Goal: Feedback & Contribution: Leave review/rating

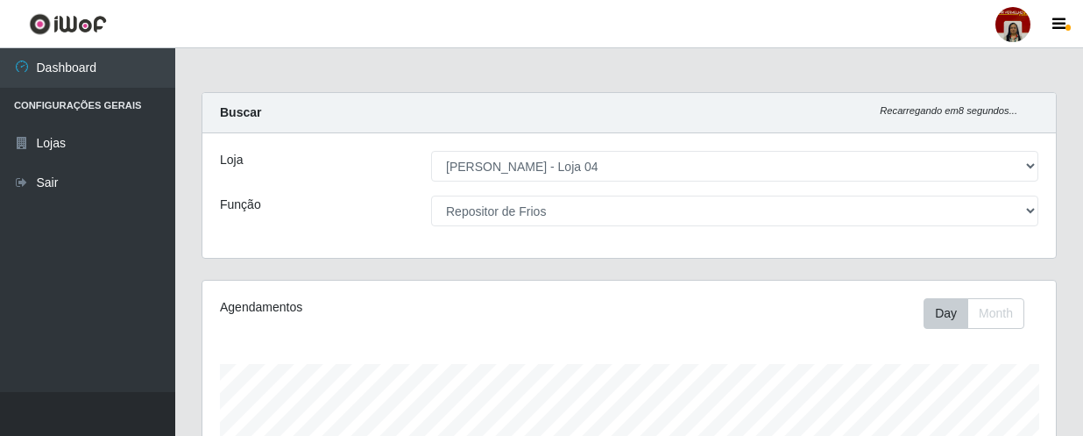
select select "251"
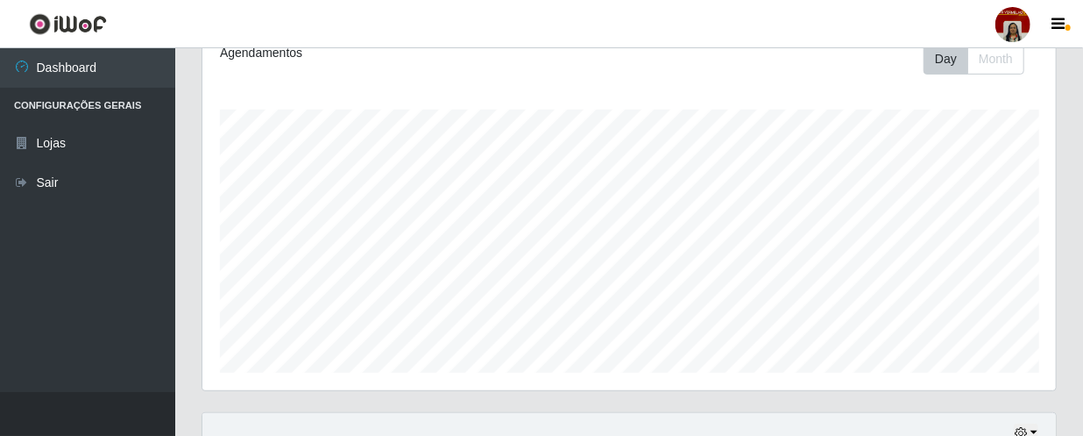
scroll to position [15, 0]
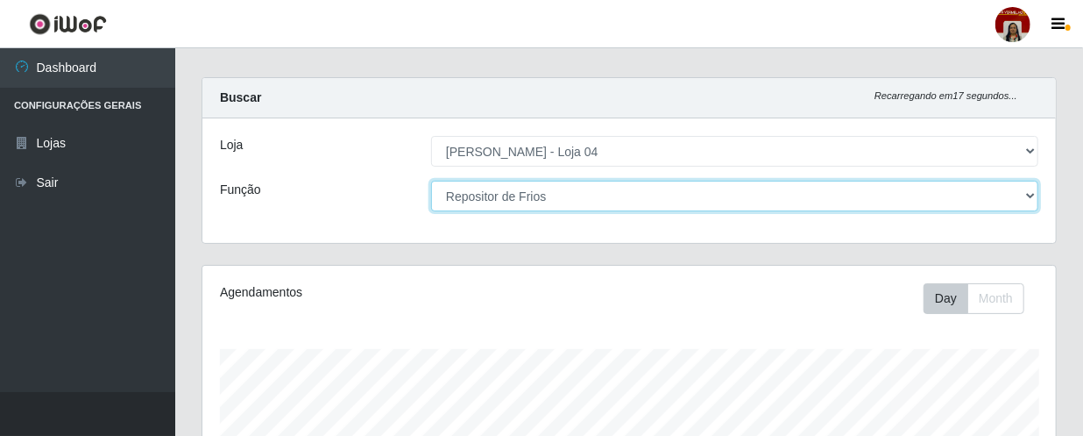
drag, startPoint x: 544, startPoint y: 202, endPoint x: 528, endPoint y: 204, distance: 16.0
click at [544, 202] on select "[Selecione...] ASG ASG + ASG ++ Auxiliar de Depósito Auxiliar de Depósito + Aux…" at bounding box center [734, 196] width 607 height 31
click at [431, 181] on select "[Selecione...] ASG ASG + ASG ++ Auxiliar de Depósito Auxiliar de Depósito + Aux…" at bounding box center [734, 196] width 607 height 31
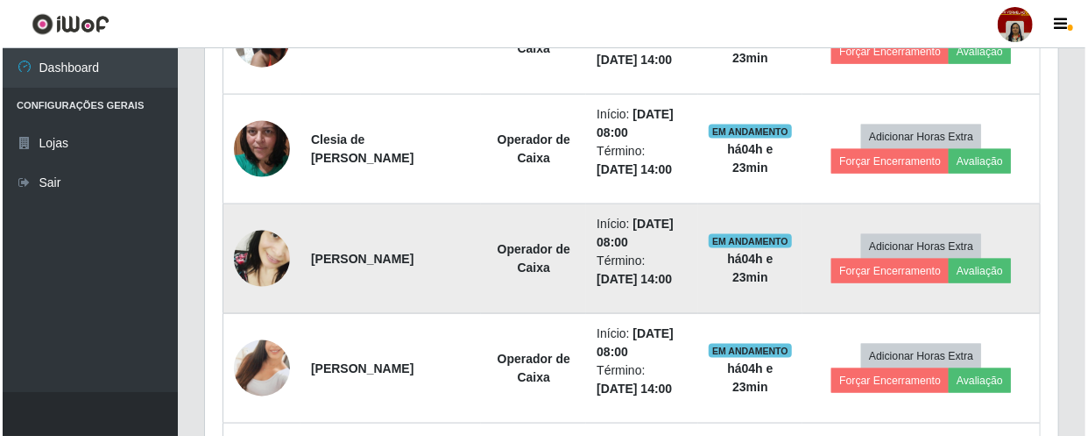
scroll to position [973, 0]
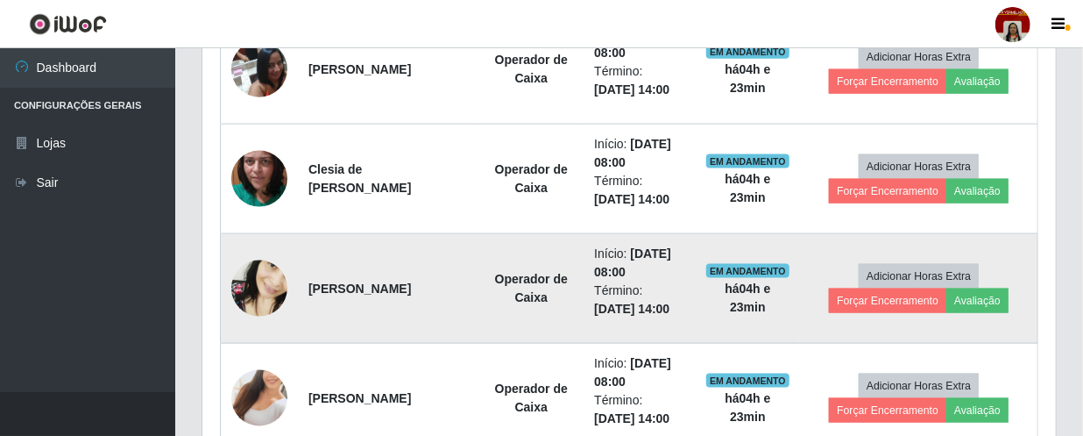
click at [266, 296] on img at bounding box center [259, 289] width 56 height 122
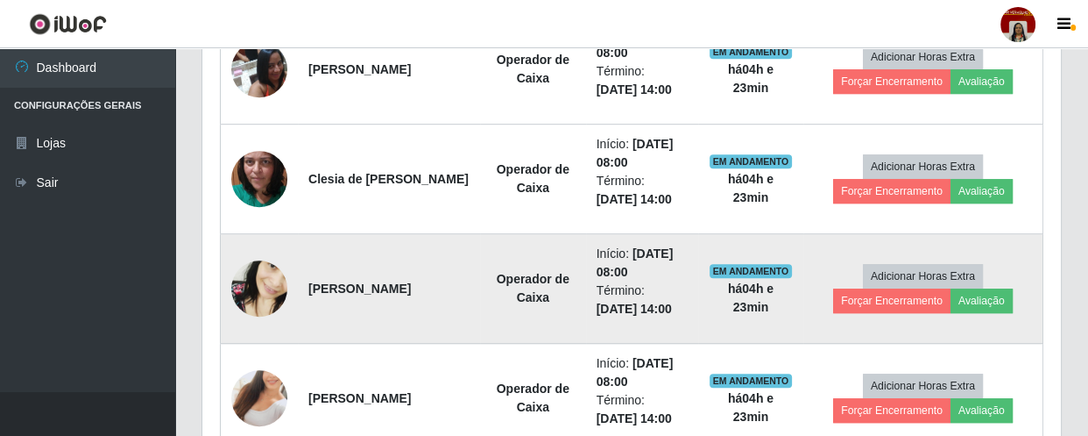
scroll to position [364, 846]
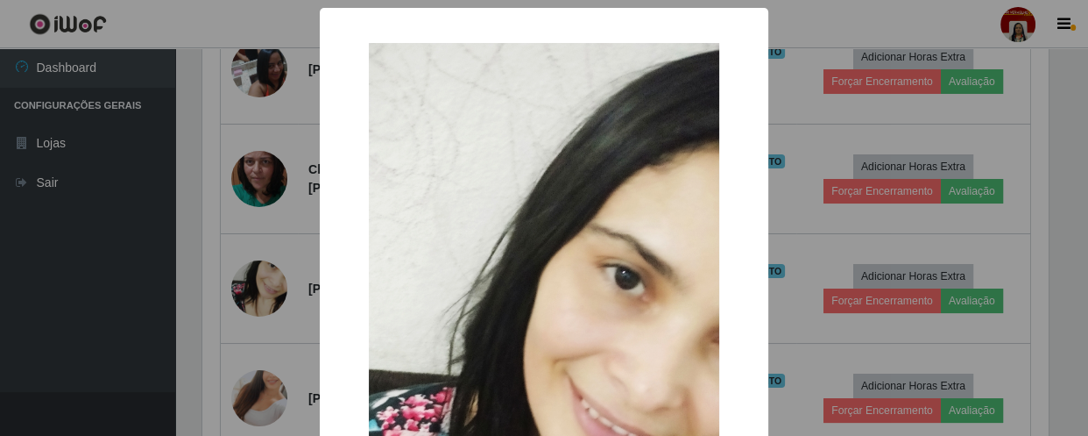
click at [149, 294] on div "× OK Cancel" at bounding box center [544, 218] width 1088 height 436
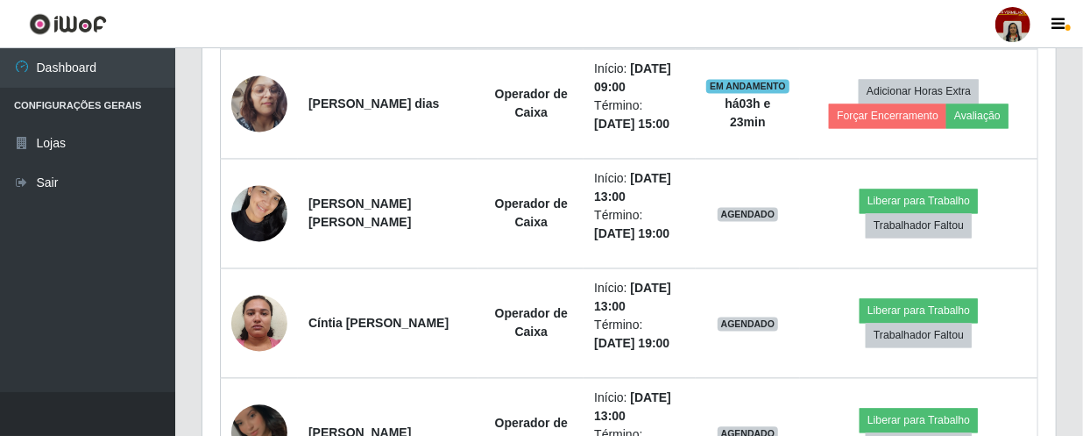
scroll to position [1530, 0]
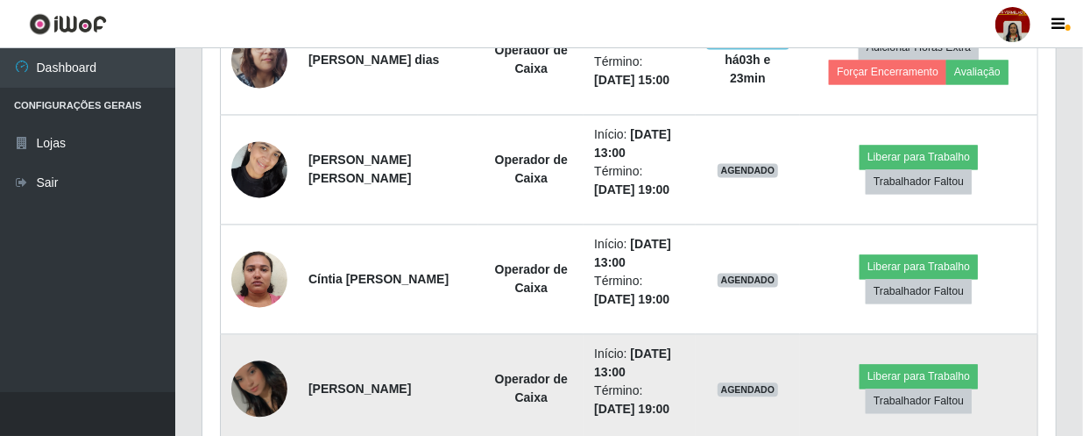
click at [265, 372] on img at bounding box center [259, 388] width 56 height 100
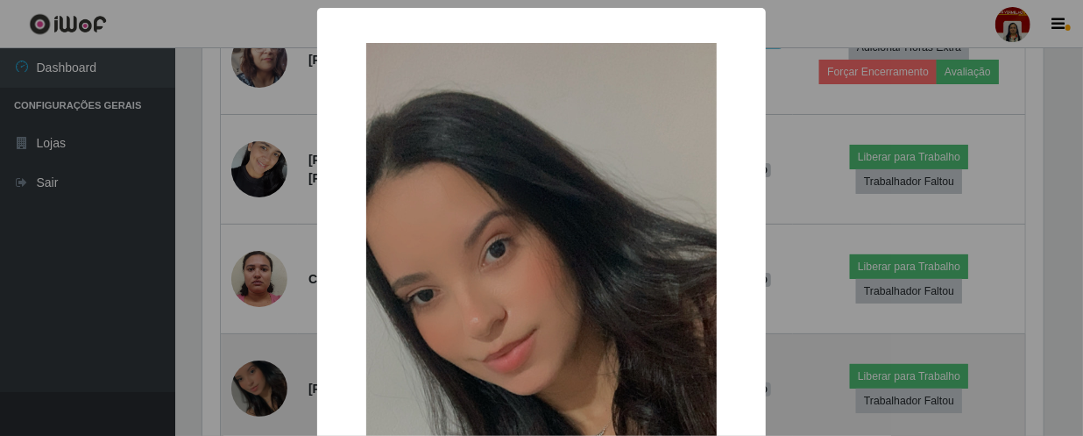
scroll to position [364, 846]
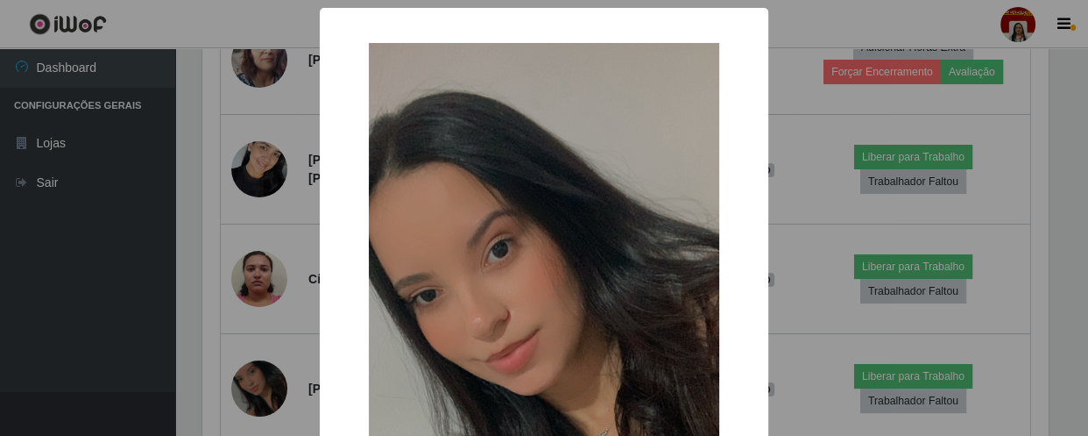
click at [118, 343] on div "× OK Cancel" at bounding box center [544, 218] width 1088 height 436
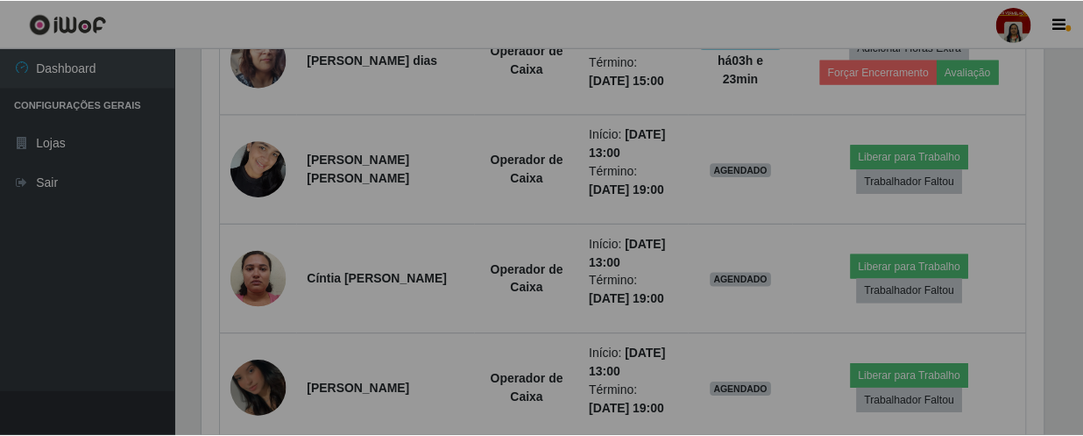
scroll to position [364, 853]
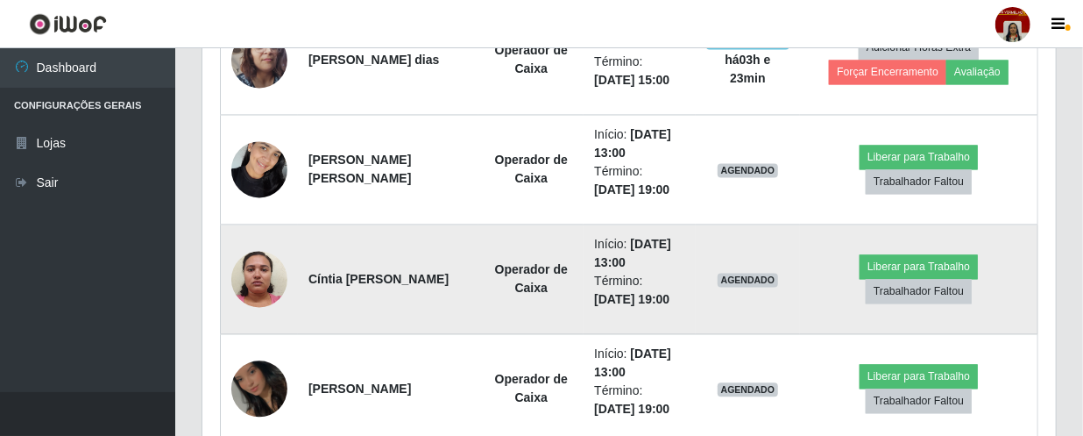
click at [273, 279] on img at bounding box center [259, 278] width 56 height 74
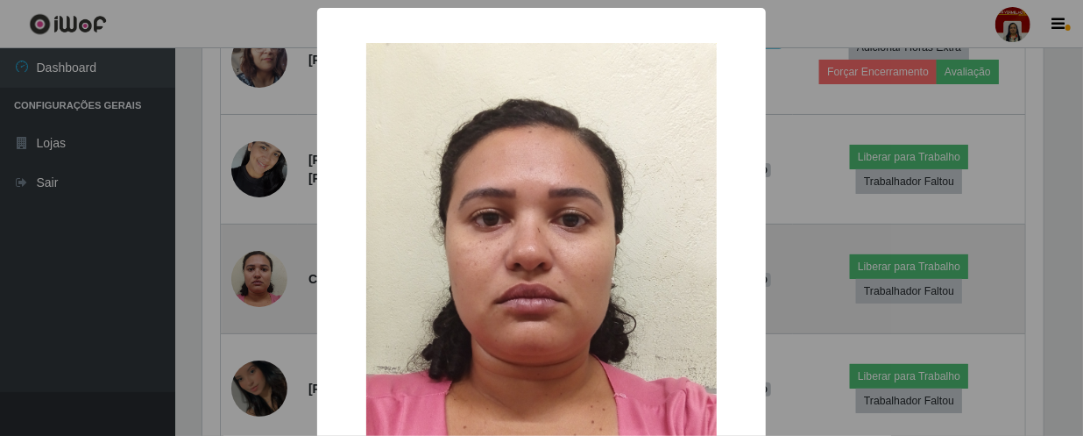
scroll to position [364, 846]
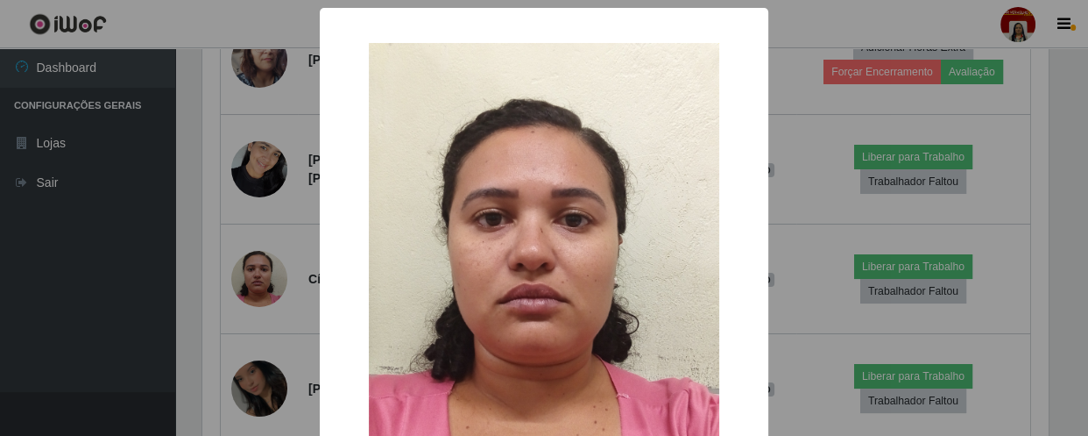
click at [138, 325] on div "× OK Cancel" at bounding box center [544, 218] width 1088 height 436
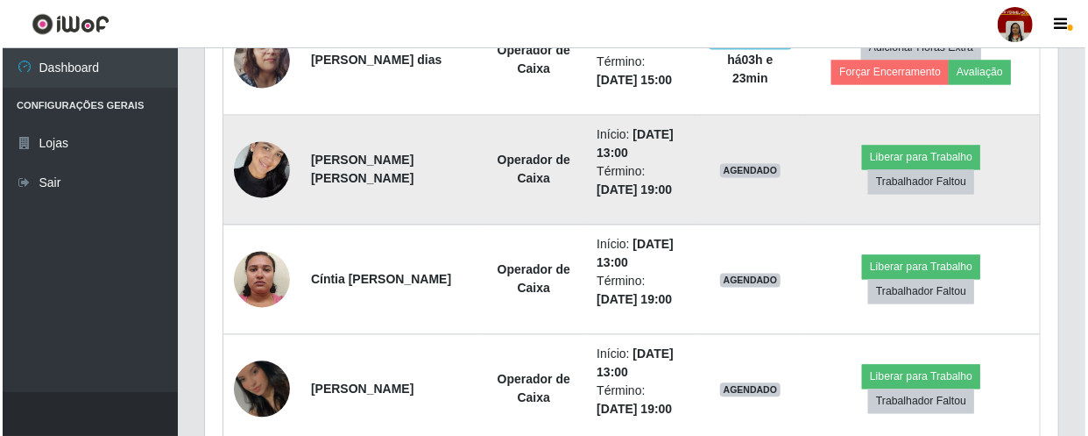
scroll to position [364, 853]
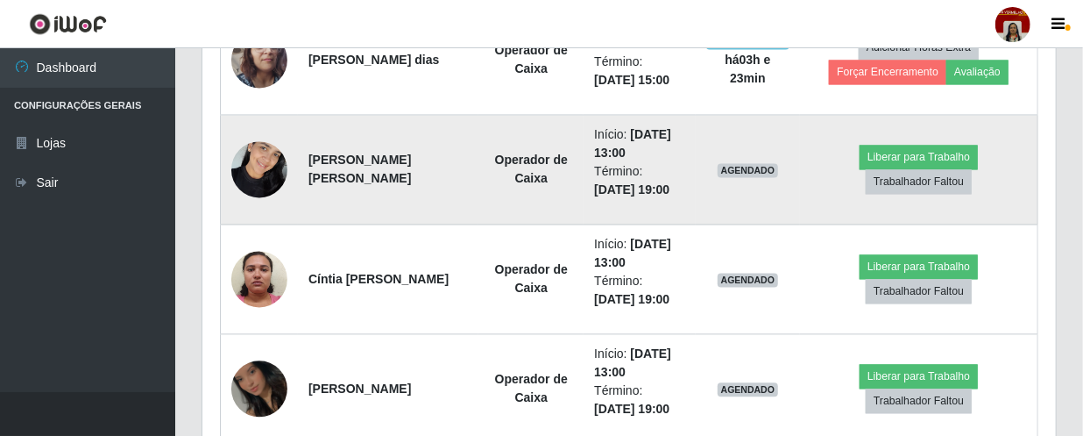
click at [261, 162] on img at bounding box center [259, 168] width 56 height 74
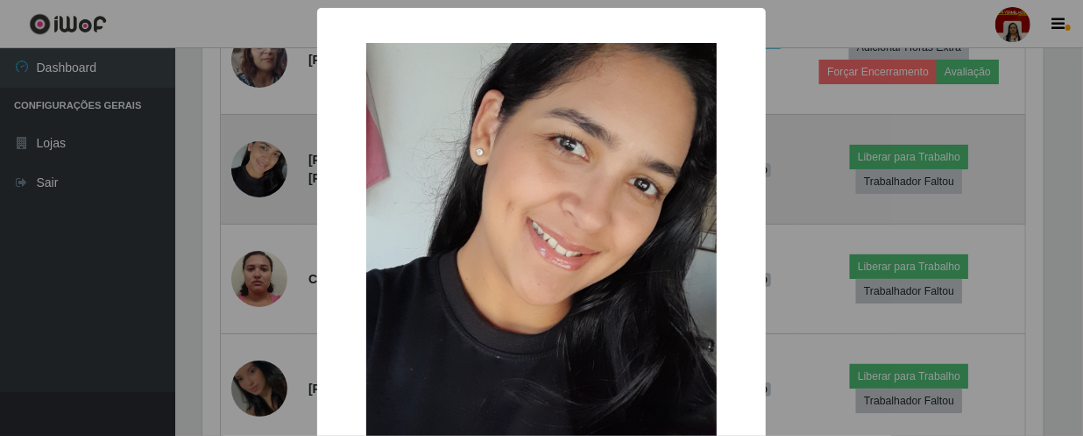
scroll to position [364, 846]
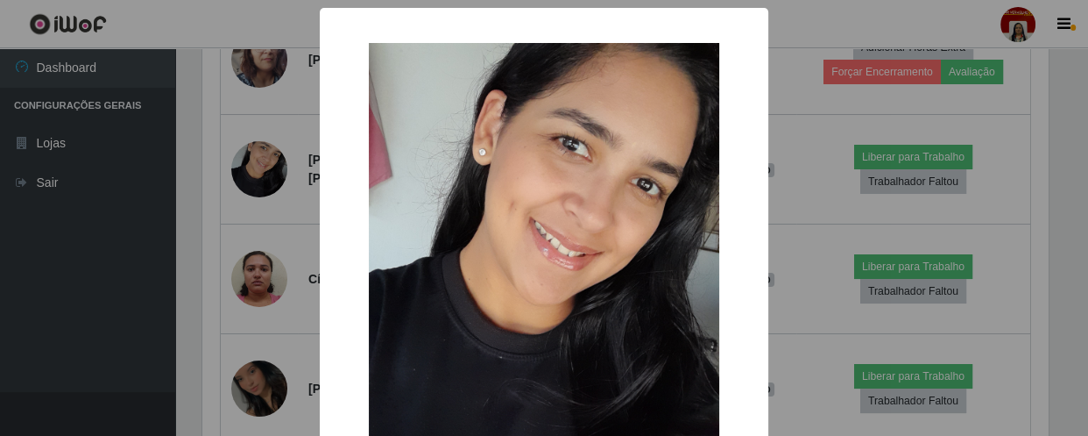
click at [159, 249] on div "× OK Cancel" at bounding box center [544, 218] width 1088 height 436
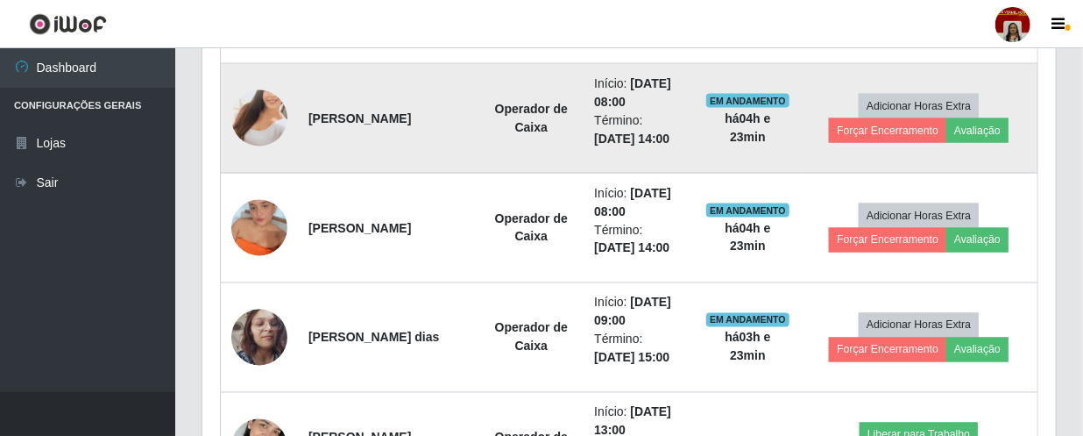
scroll to position [1291, 0]
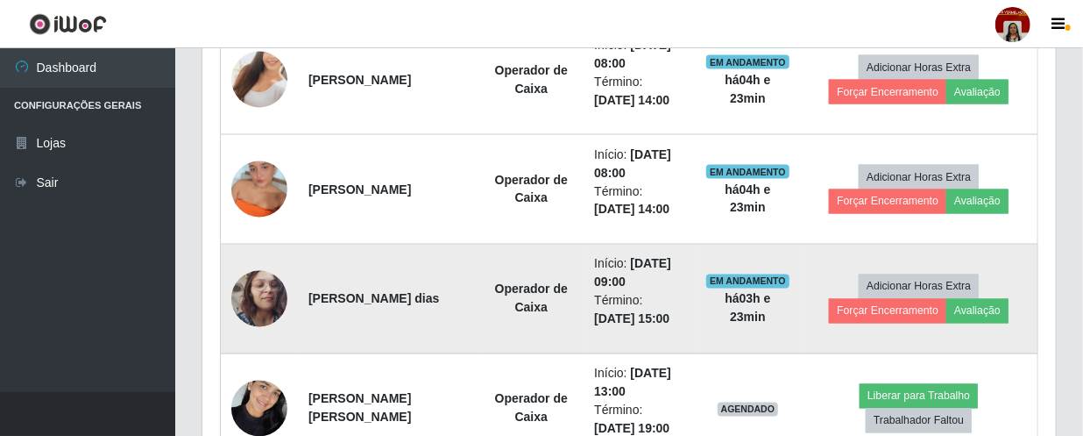
click at [254, 310] on img at bounding box center [259, 299] width 56 height 100
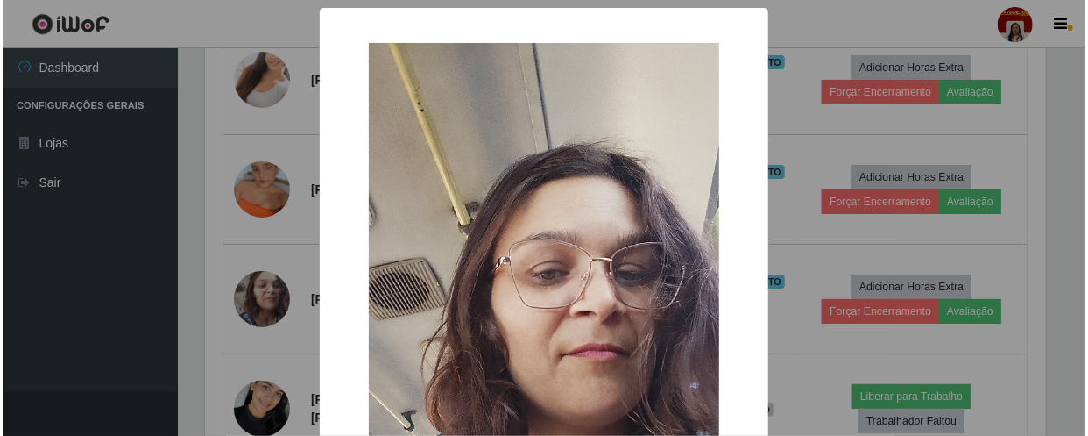
scroll to position [364, 846]
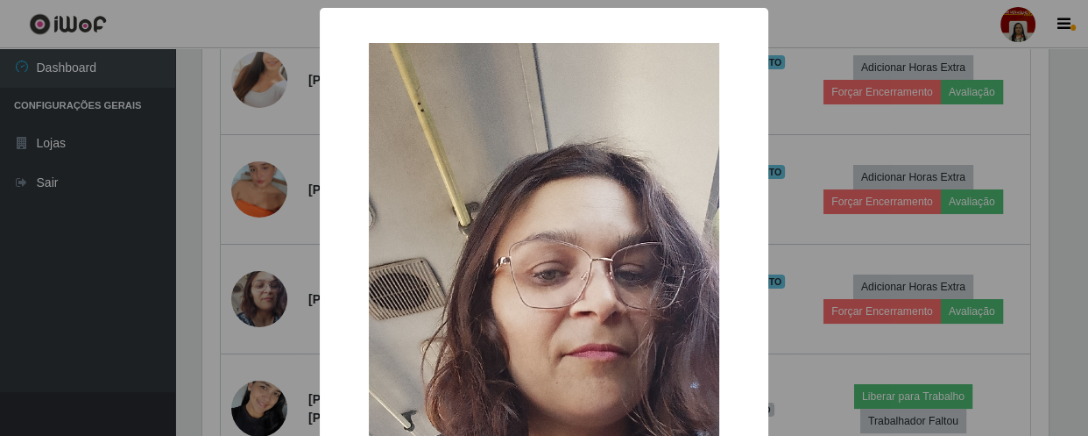
click at [226, 306] on div "× OK Cancel" at bounding box center [544, 218] width 1088 height 436
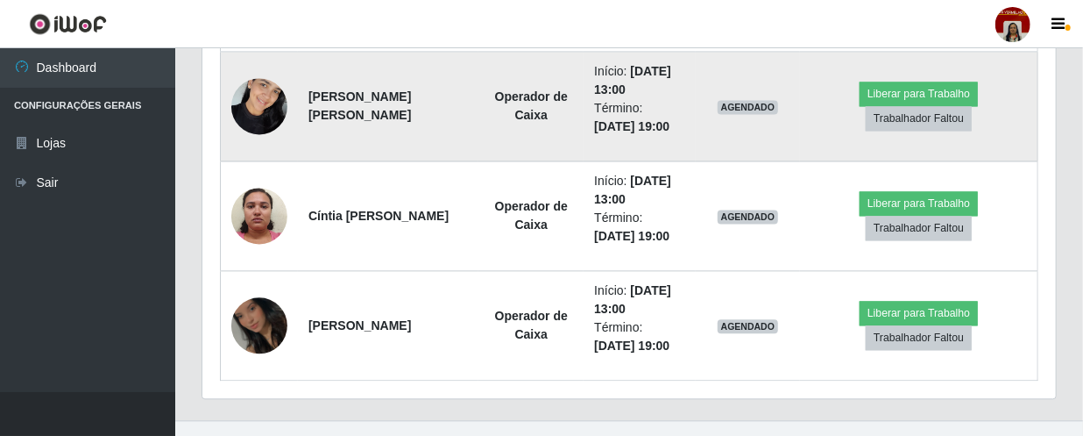
scroll to position [1618, 0]
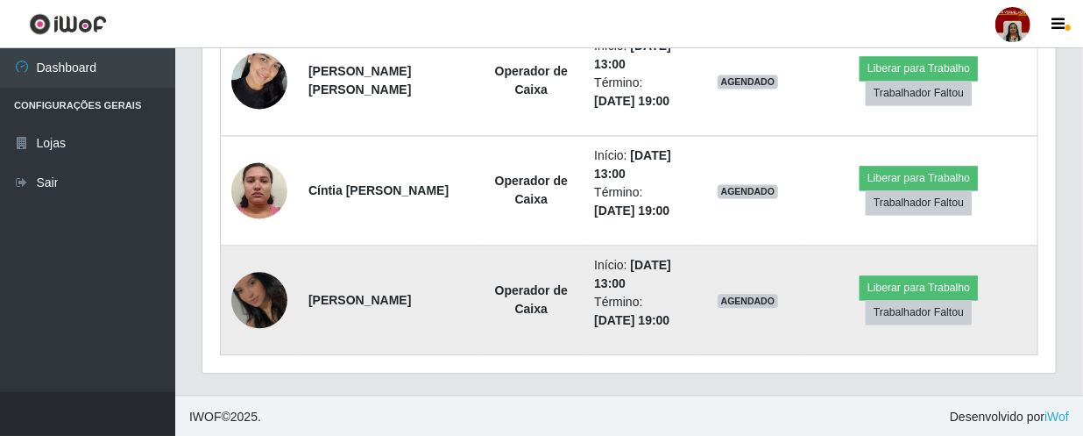
click at [237, 297] on img at bounding box center [259, 300] width 56 height 100
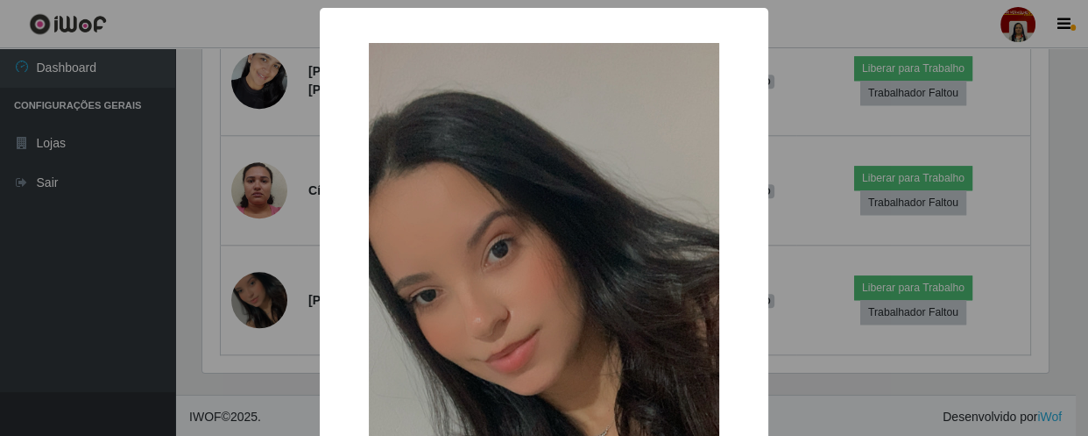
click at [172, 278] on div "× OK Cancel" at bounding box center [544, 218] width 1088 height 436
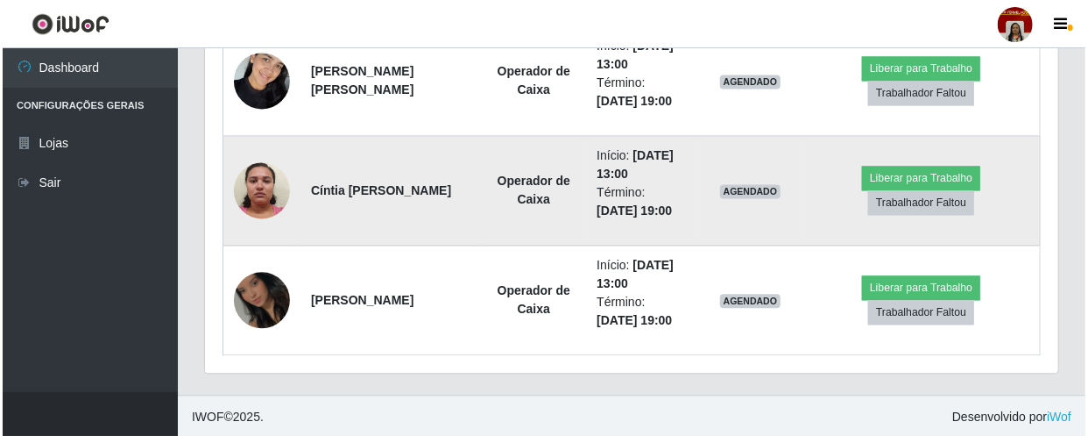
scroll to position [364, 853]
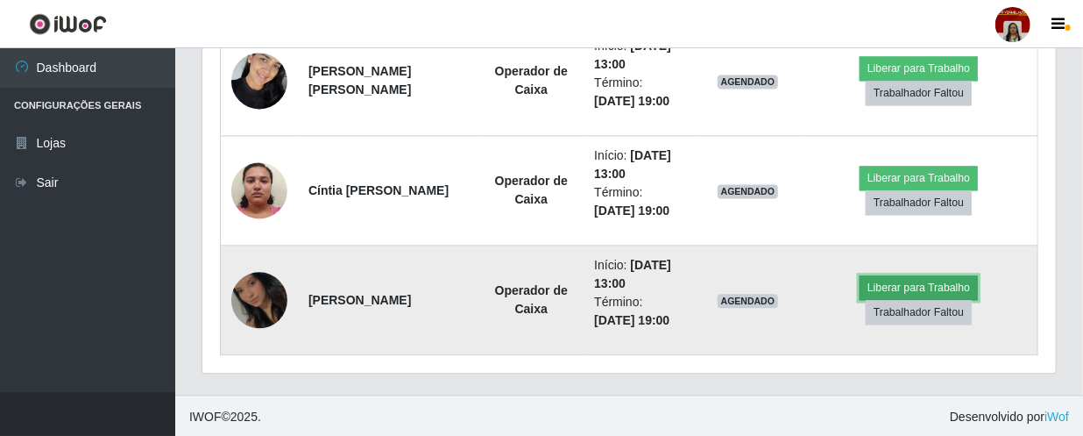
click at [945, 286] on button "Liberar para Trabalho" at bounding box center [919, 287] width 118 height 25
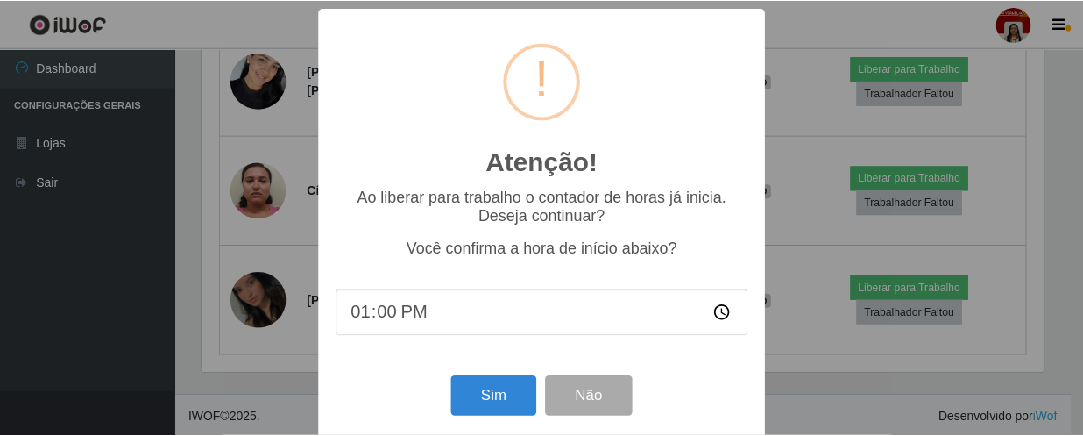
scroll to position [364, 846]
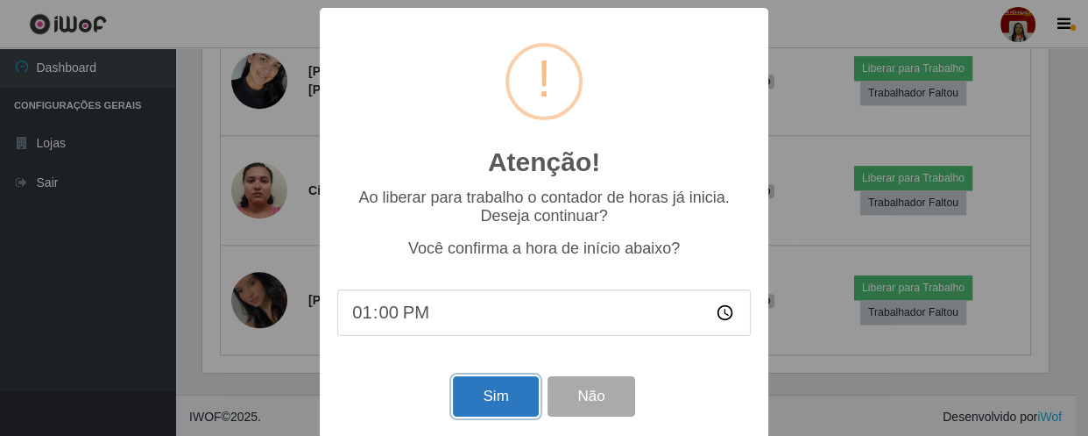
click at [477, 386] on button "Sim" at bounding box center [495, 396] width 85 height 41
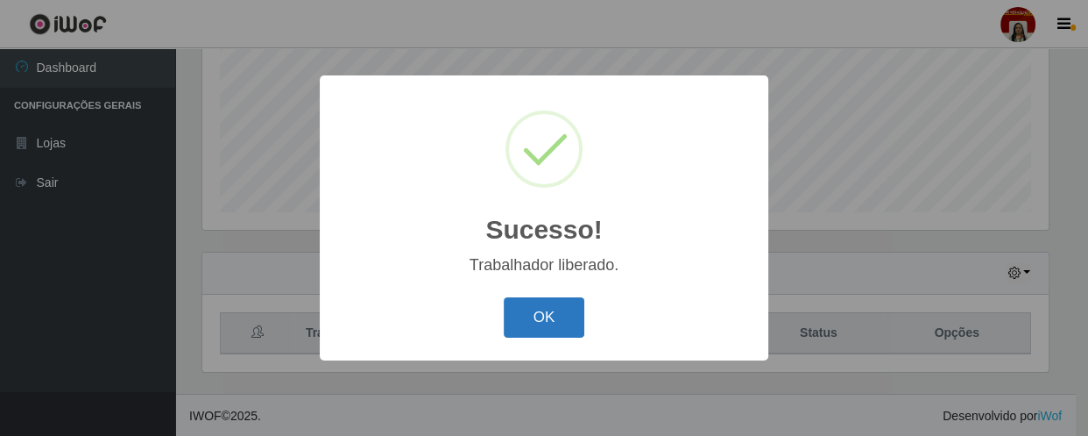
click at [561, 331] on button "OK" at bounding box center [544, 317] width 81 height 41
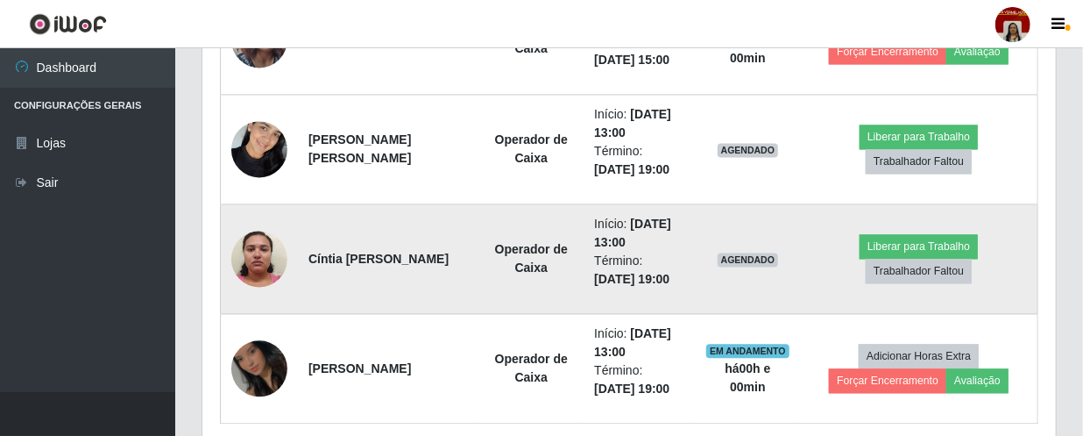
scroll to position [1459, 0]
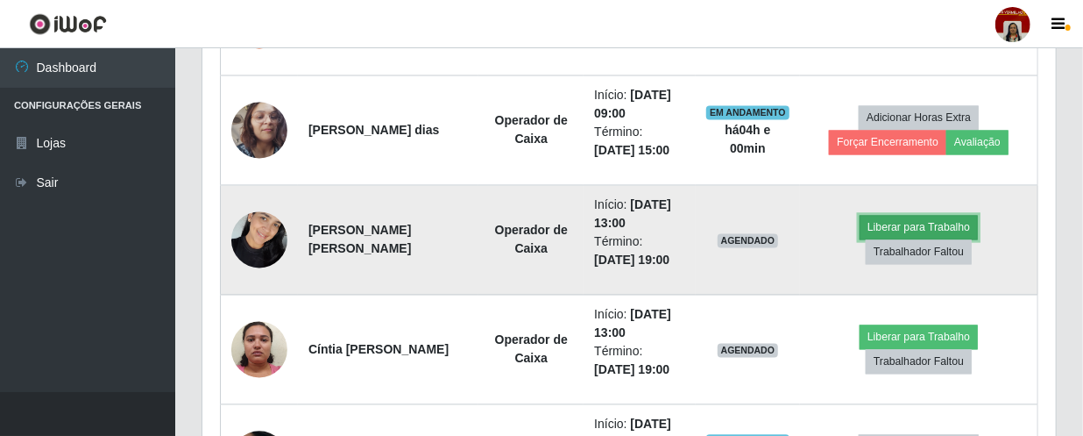
click at [910, 228] on button "Liberar para Trabalho" at bounding box center [919, 228] width 118 height 25
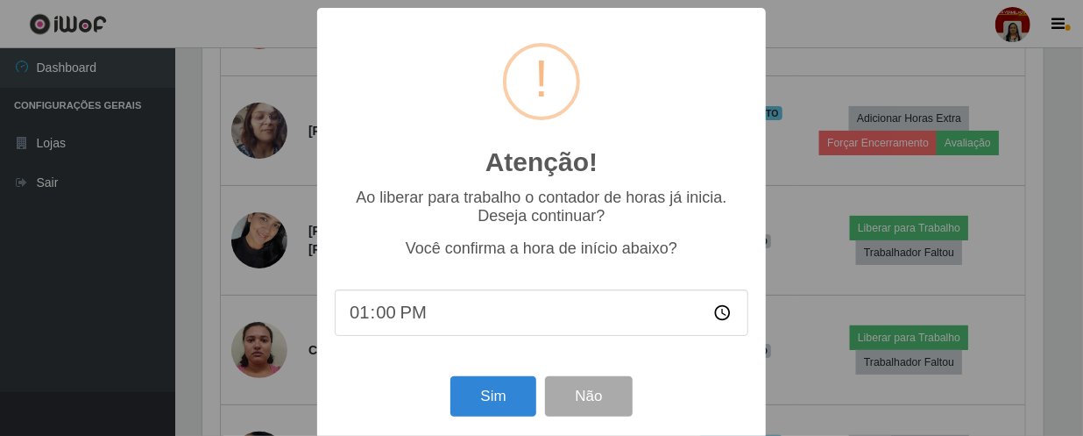
scroll to position [364, 846]
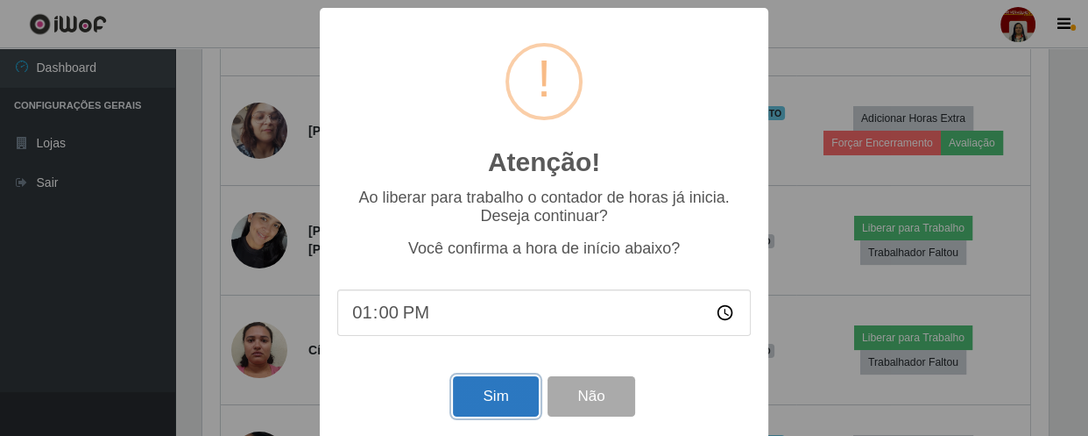
click at [477, 406] on button "Sim" at bounding box center [495, 396] width 85 height 41
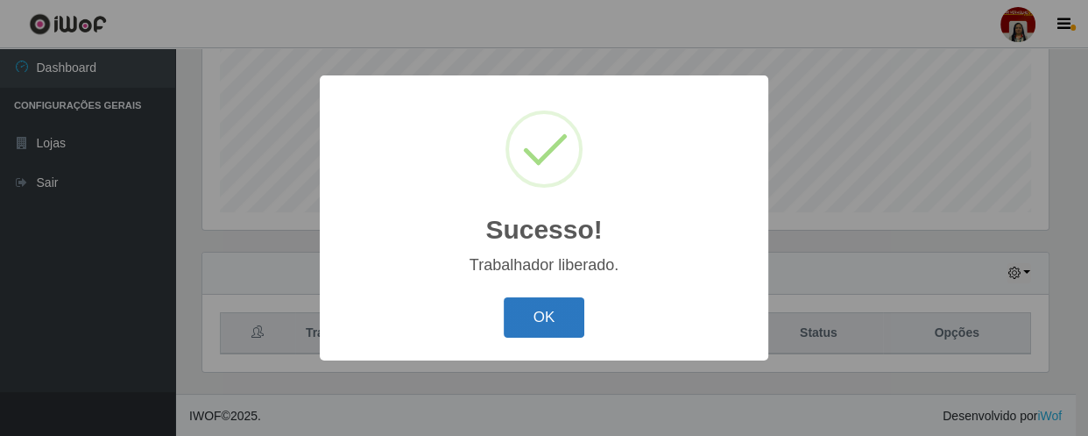
click at [526, 314] on button "OK" at bounding box center [544, 317] width 81 height 41
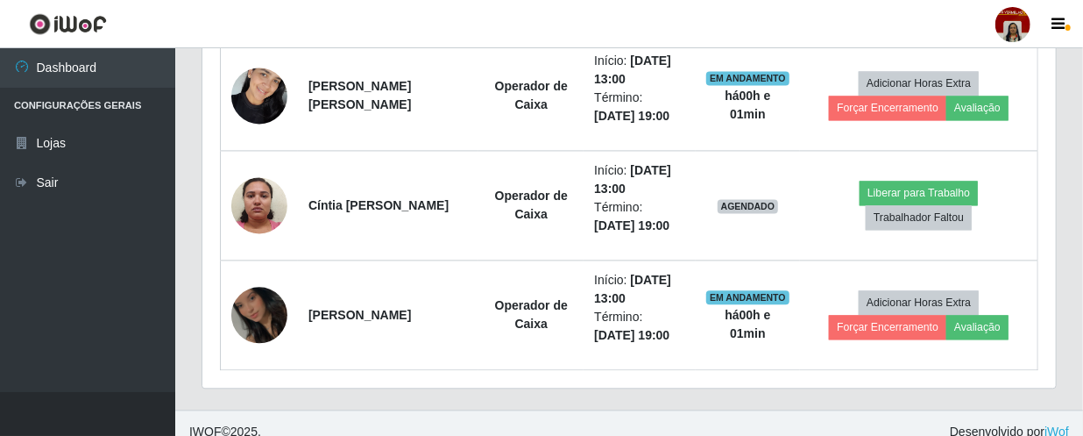
scroll to position [1618, 0]
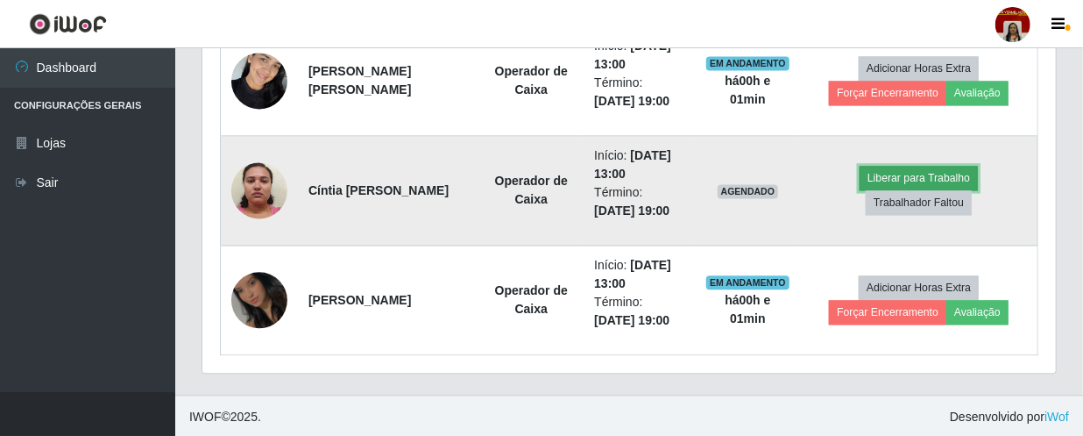
click at [886, 166] on button "Liberar para Trabalho" at bounding box center [919, 178] width 118 height 25
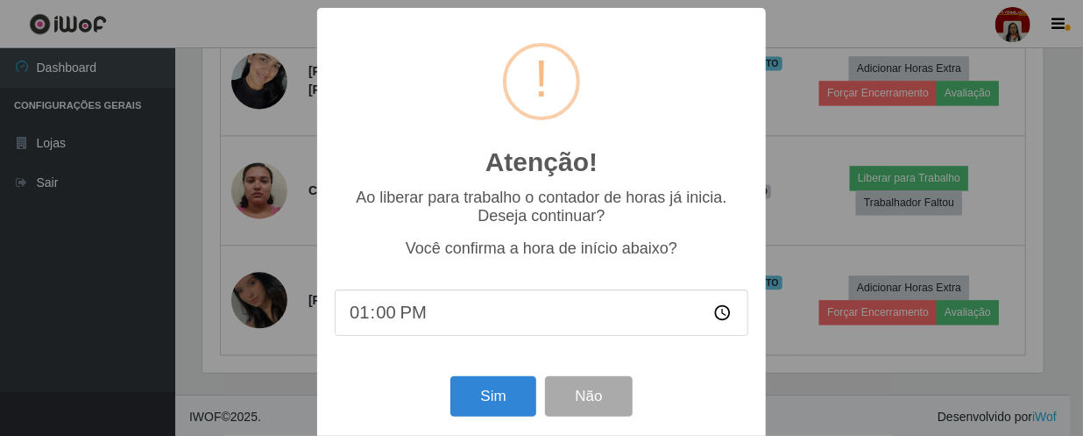
scroll to position [364, 846]
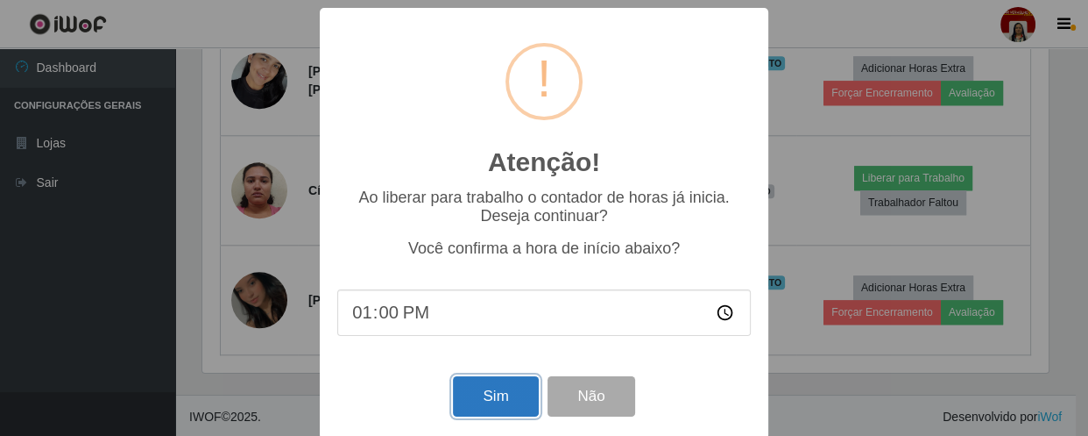
click at [514, 397] on button "Sim" at bounding box center [495, 396] width 85 height 41
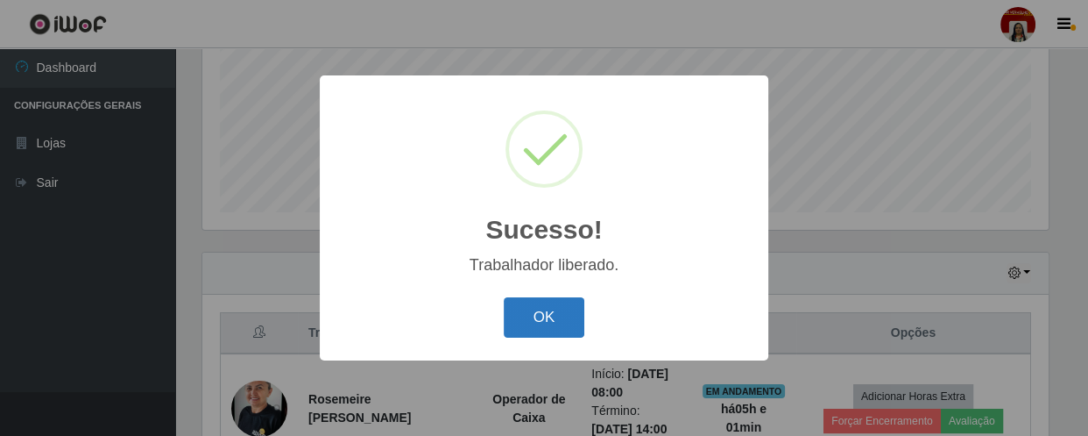
click at [556, 315] on button "OK" at bounding box center [544, 317] width 81 height 41
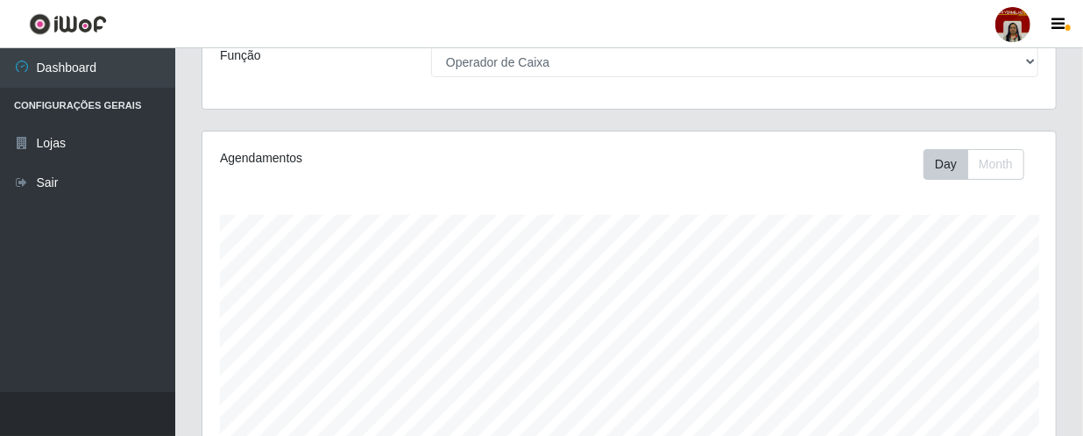
scroll to position [17, 0]
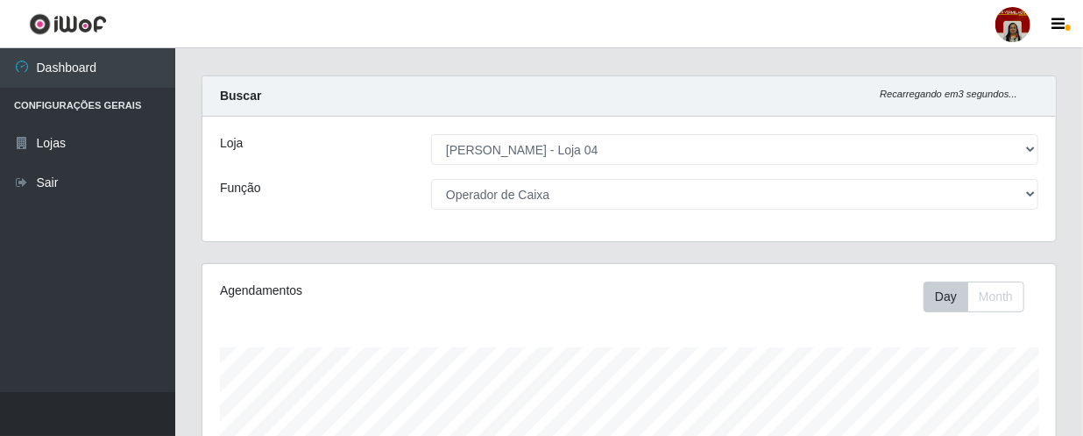
click at [820, 209] on div "Loja [Selecione...] Mar Vermelho - Loja 04 Função [Selecione...] ASG ASG + ASG …" at bounding box center [628, 179] width 853 height 124
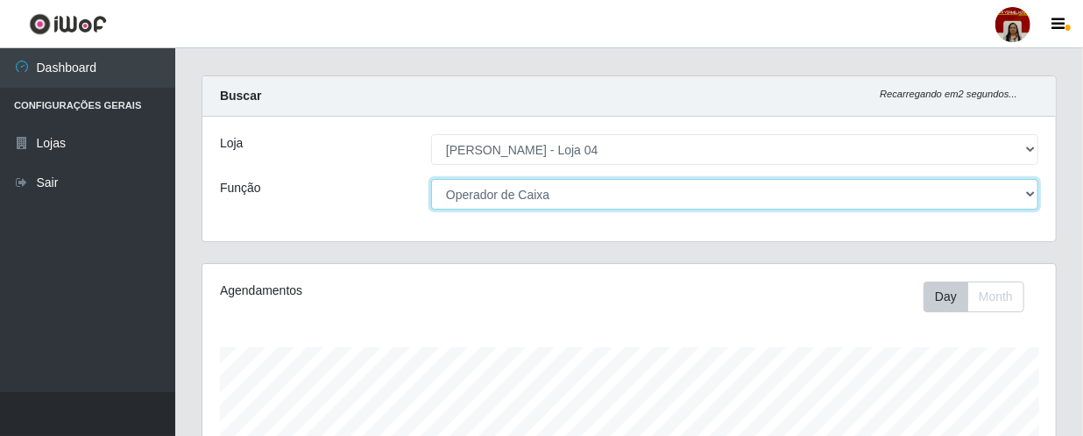
click at [797, 180] on select "[Selecione...] ASG ASG + ASG ++ Auxiliar de Depósito Auxiliar de Depósito + Aux…" at bounding box center [734, 194] width 607 height 31
click at [431, 179] on select "[Selecione...] ASG ASG + ASG ++ Auxiliar de Depósito Auxiliar de Depósito + Aux…" at bounding box center [734, 194] width 607 height 31
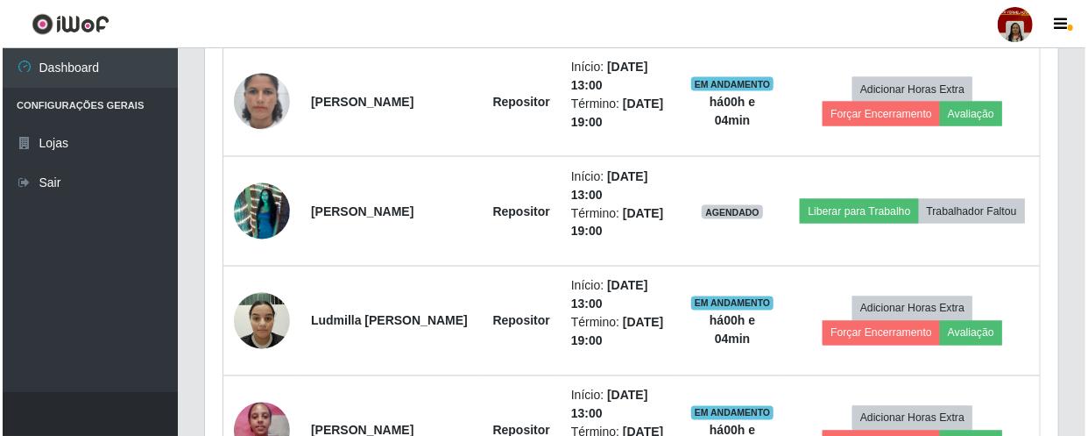
scroll to position [1291, 0]
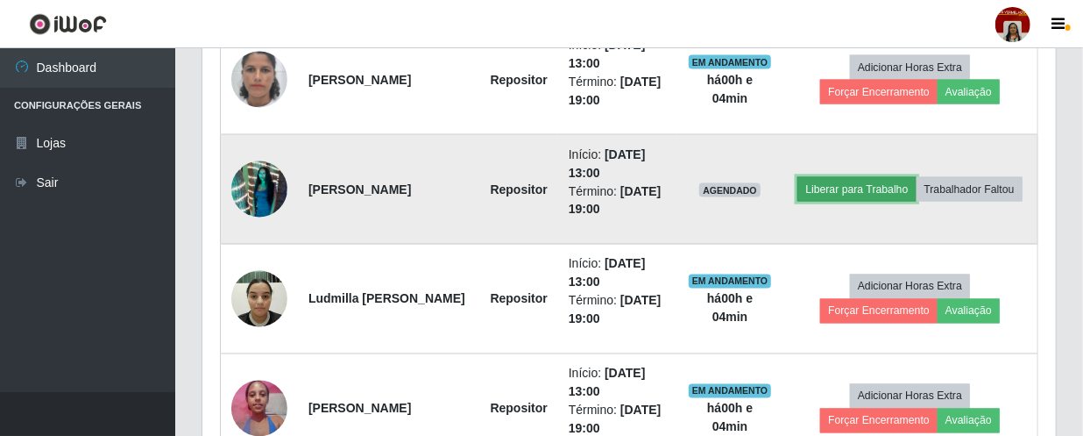
click at [884, 184] on button "Liberar para Trabalho" at bounding box center [856, 189] width 118 height 25
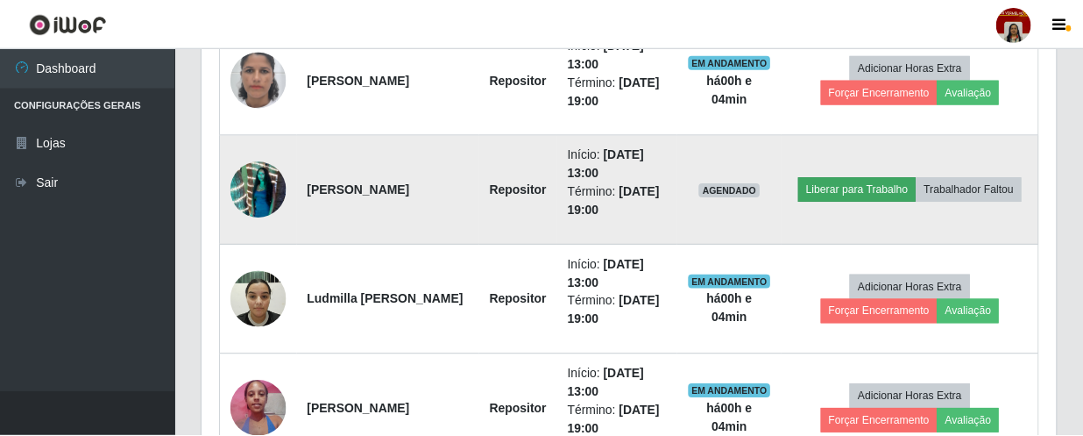
scroll to position [364, 846]
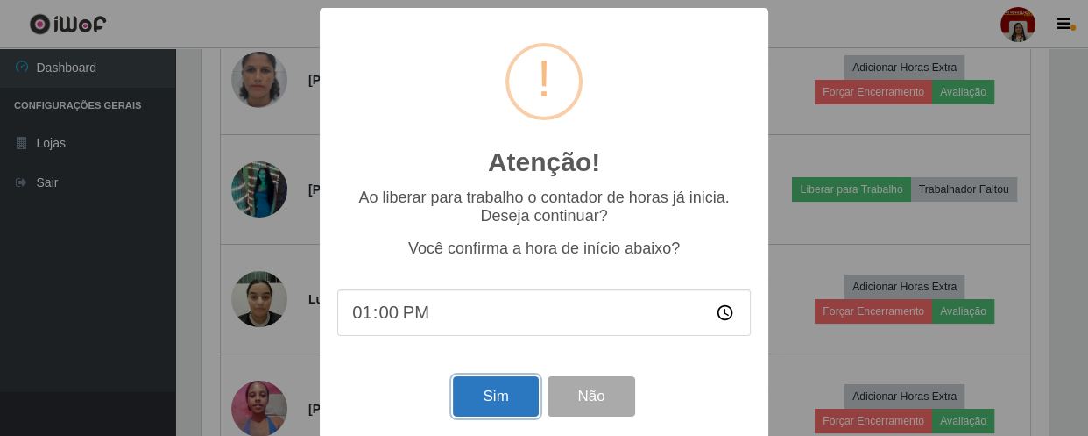
click at [504, 408] on button "Sim" at bounding box center [495, 396] width 85 height 41
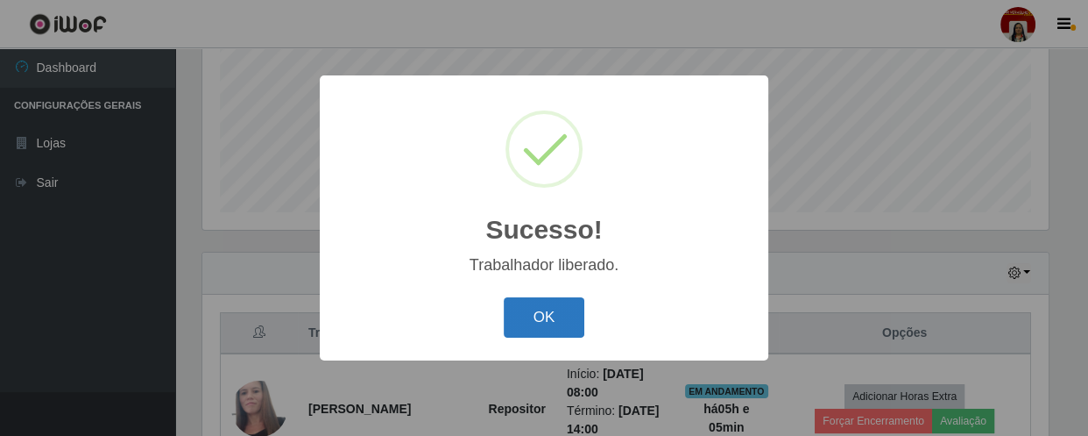
click at [562, 315] on button "OK" at bounding box center [544, 317] width 81 height 41
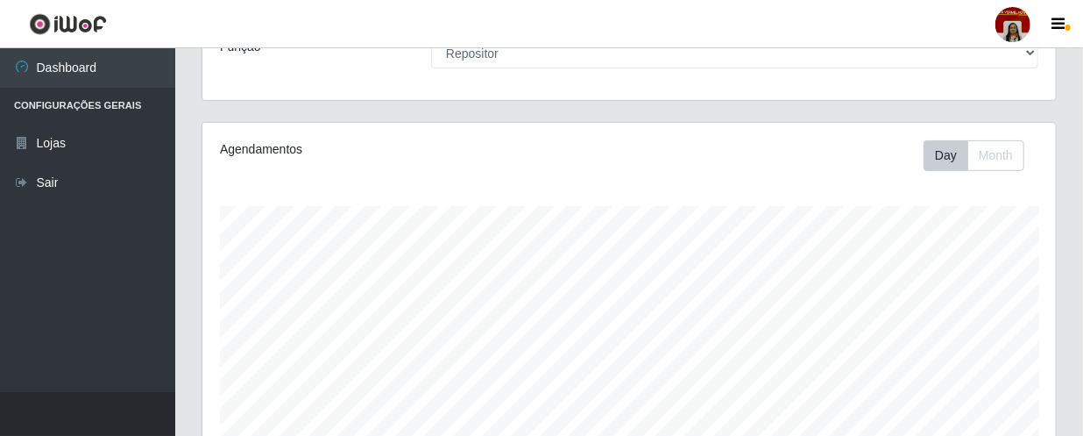
scroll to position [0, 0]
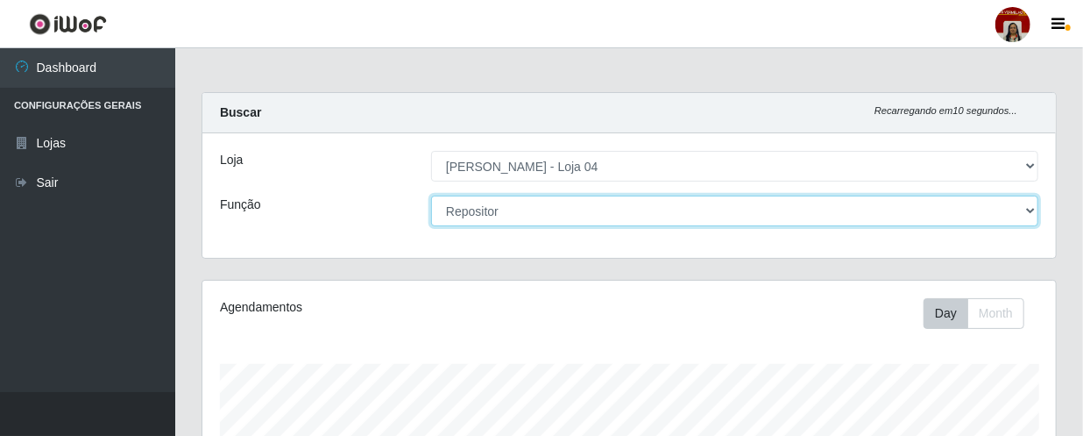
click at [556, 209] on select "[Selecione...] ASG ASG + ASG ++ Auxiliar de Depósito Auxiliar de Depósito + Aux…" at bounding box center [734, 210] width 607 height 31
select select "22"
click at [431, 195] on select "[Selecione...] ASG ASG + ASG ++ Auxiliar de Depósito Auxiliar de Depósito + Aux…" at bounding box center [734, 210] width 607 height 31
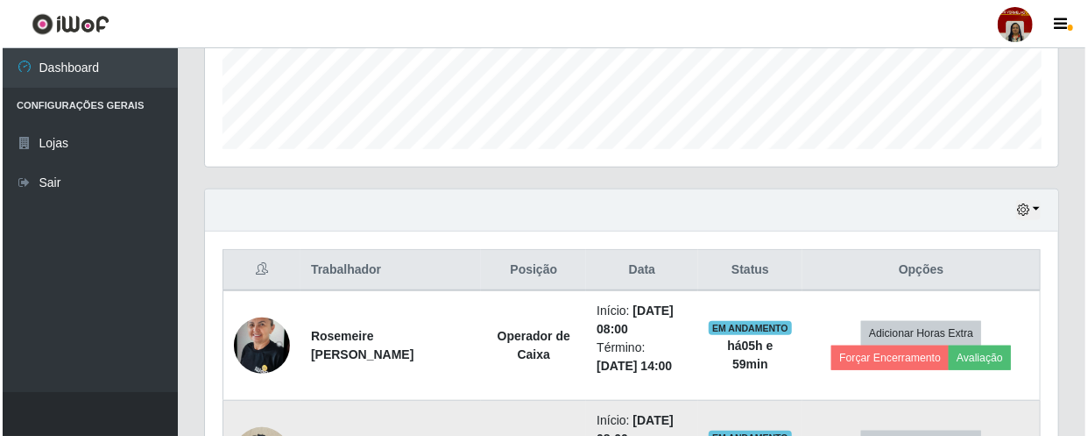
scroll to position [557, 0]
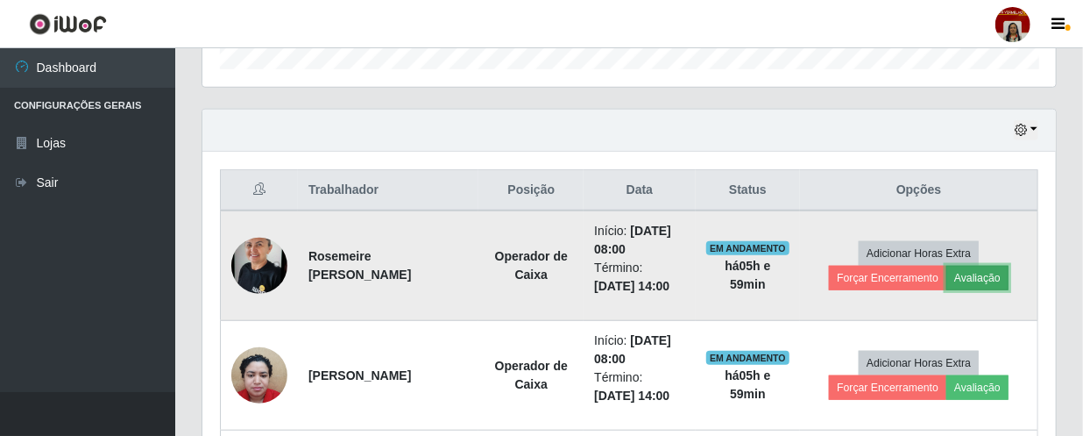
click at [962, 273] on button "Avaliação" at bounding box center [977, 278] width 62 height 25
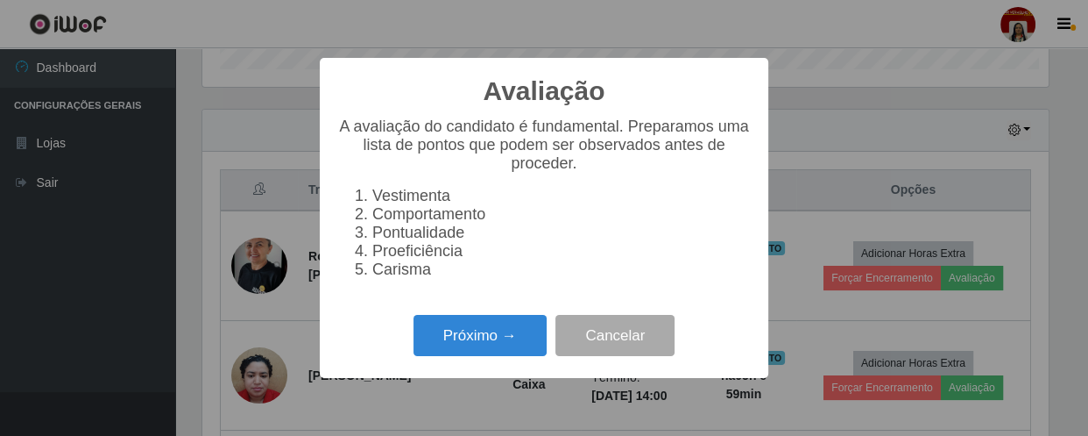
scroll to position [364, 846]
click at [517, 344] on button "Próximo →" at bounding box center [480, 335] width 133 height 41
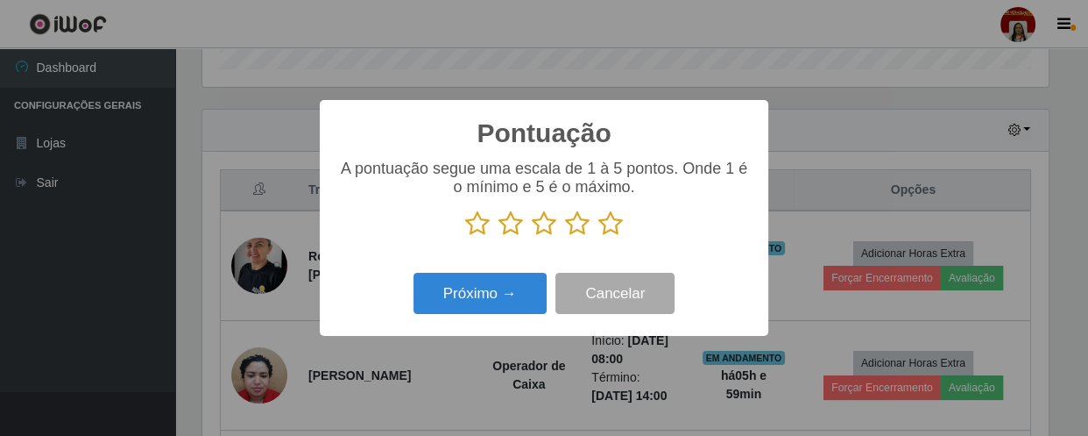
scroll to position [875903, 875419]
click at [612, 228] on icon at bounding box center [610, 223] width 25 height 26
click at [598, 237] on input "radio" at bounding box center [598, 237] width 0 height 0
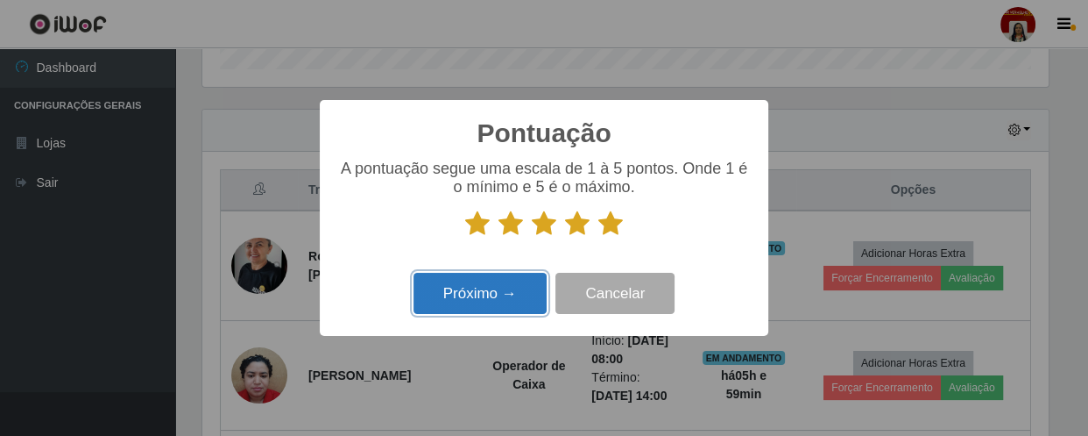
click at [484, 313] on button "Próximo →" at bounding box center [480, 293] width 133 height 41
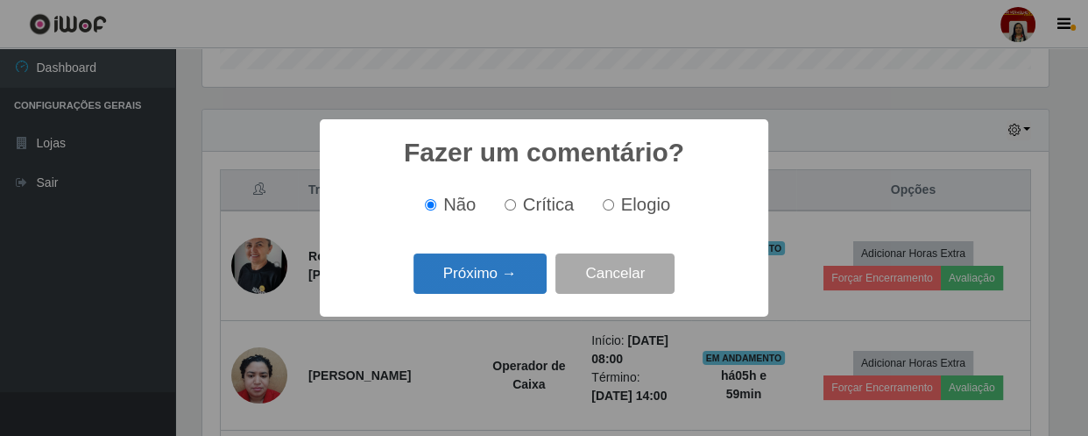
click at [521, 284] on button "Próximo →" at bounding box center [480, 273] width 133 height 41
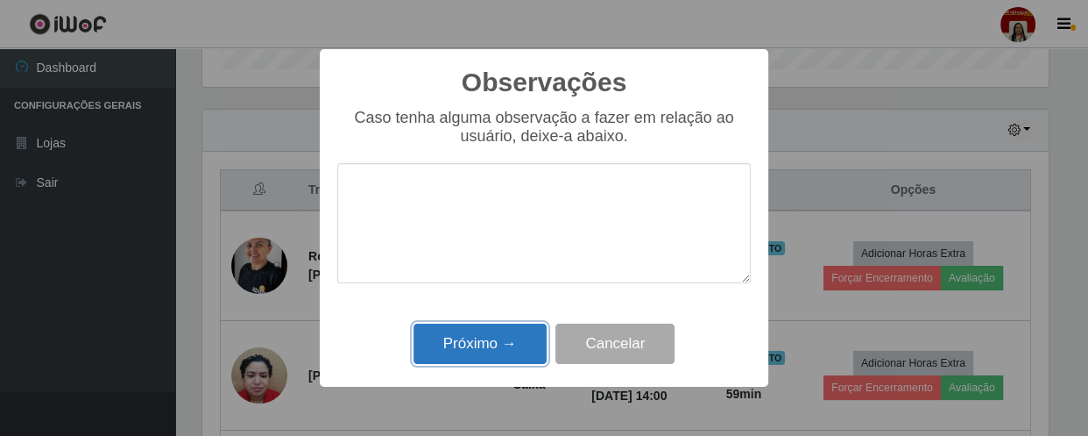
click at [499, 342] on button "Próximo →" at bounding box center [480, 343] width 133 height 41
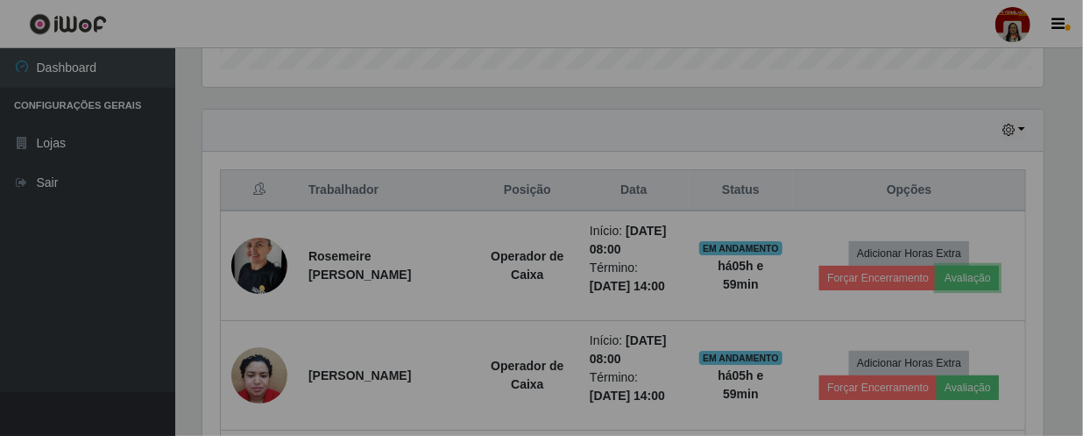
scroll to position [364, 853]
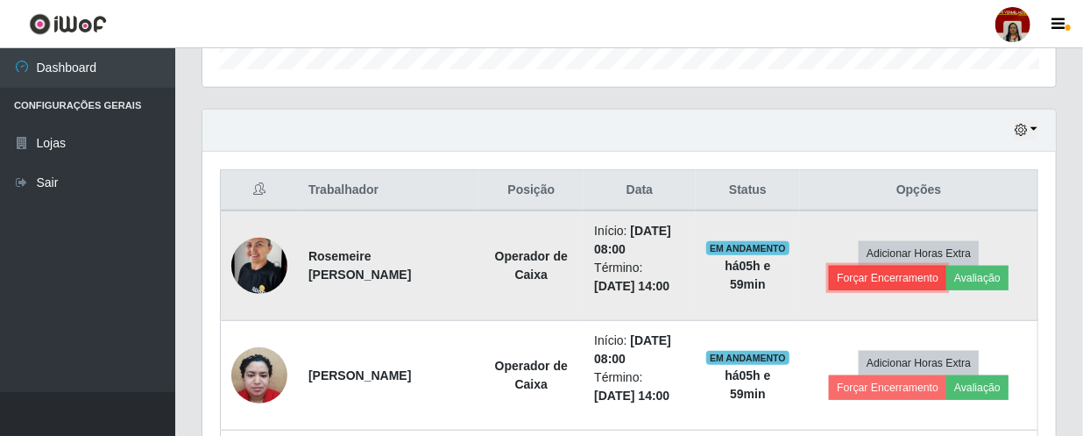
click at [859, 278] on button "Forçar Encerramento" at bounding box center [887, 278] width 117 height 25
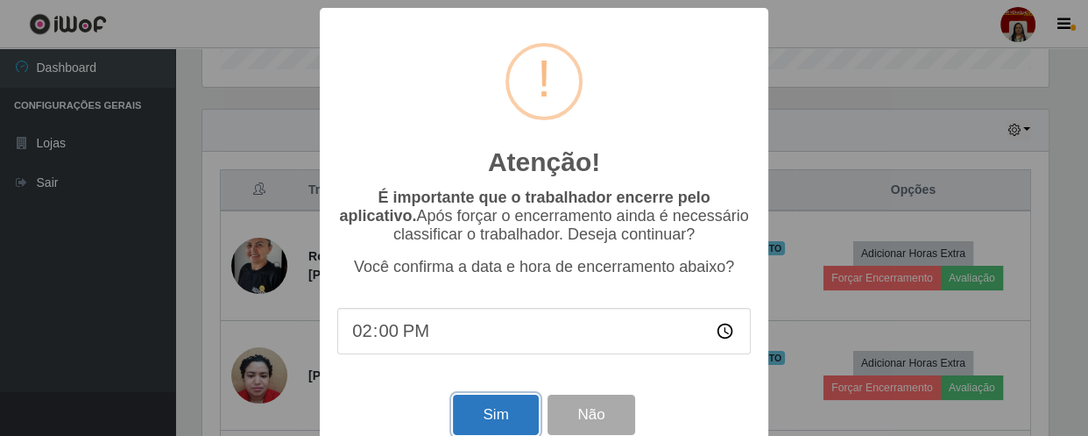
click at [507, 411] on button "Sim" at bounding box center [495, 414] width 85 height 41
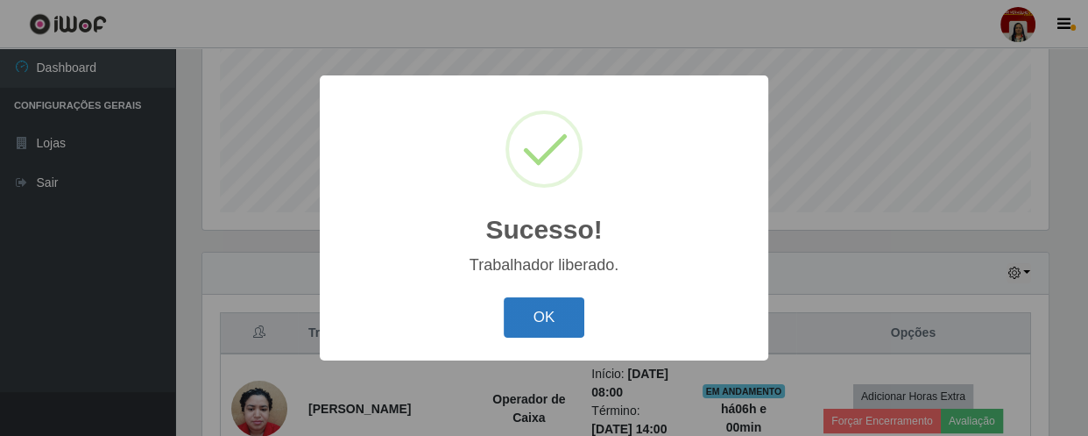
click at [564, 307] on button "OK" at bounding box center [544, 317] width 81 height 41
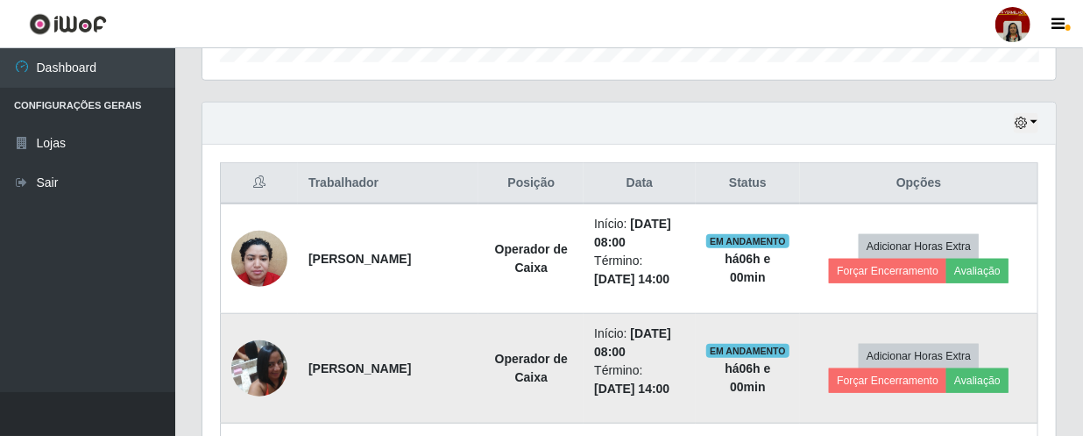
scroll to position [574, 0]
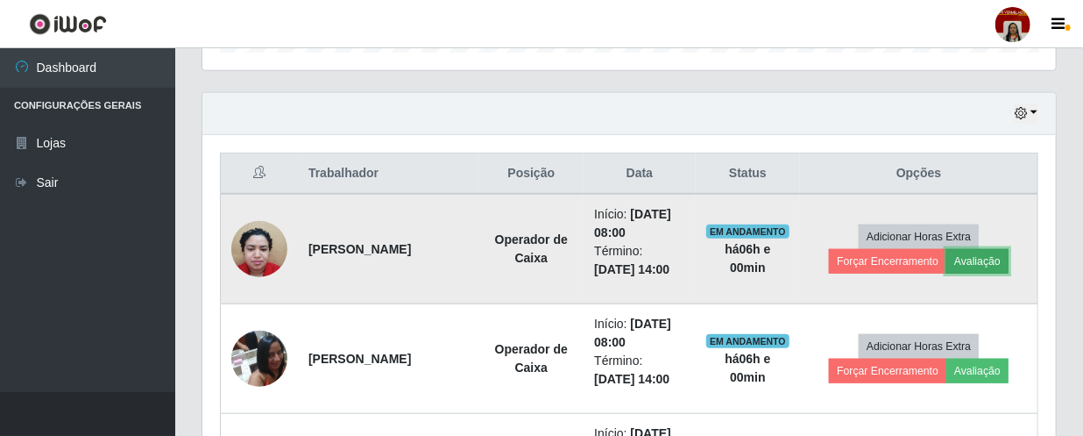
click at [955, 259] on button "Avaliação" at bounding box center [977, 261] width 62 height 25
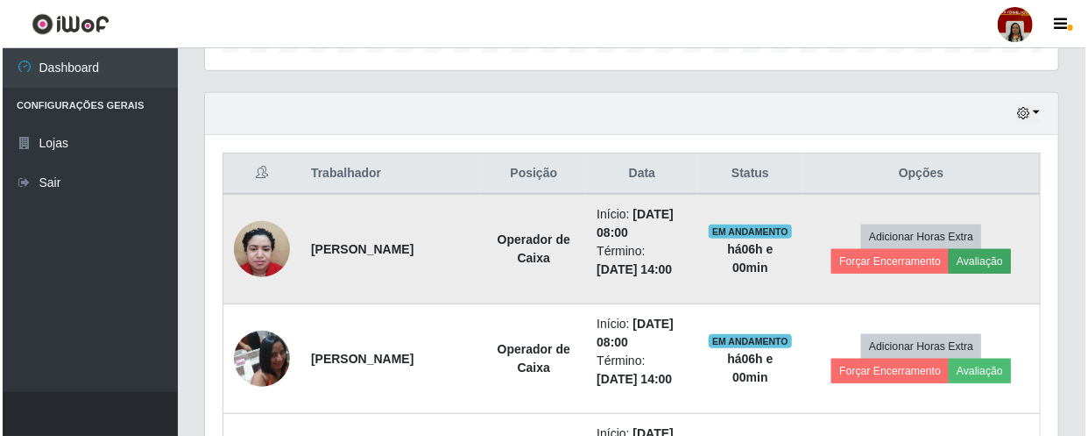
scroll to position [364, 846]
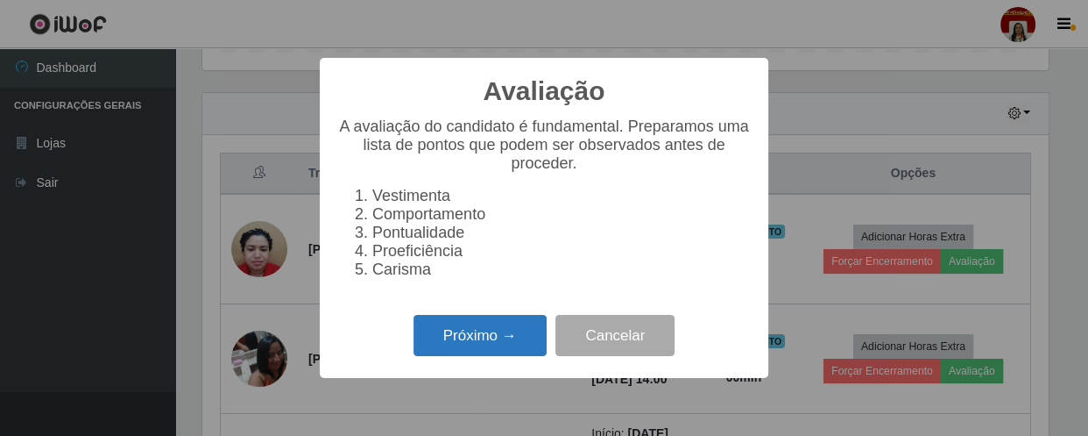
click at [484, 348] on button "Próximo →" at bounding box center [480, 335] width 133 height 41
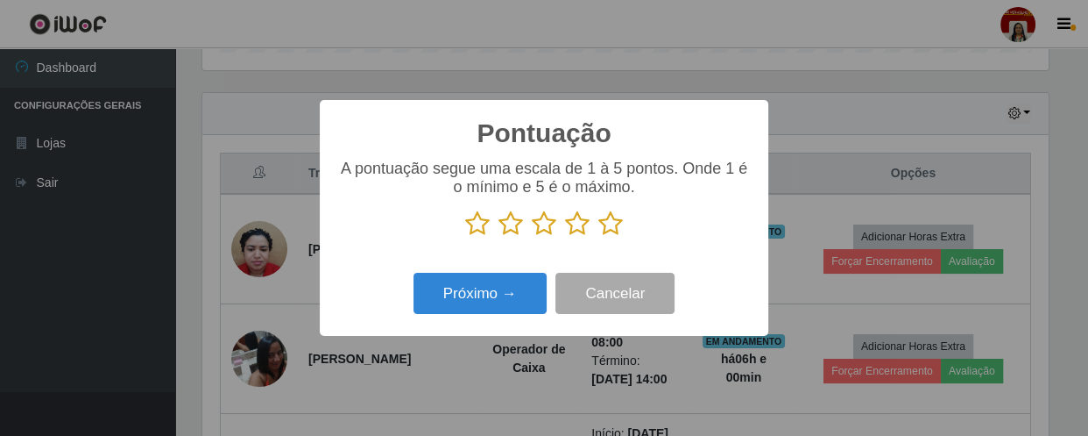
scroll to position [875903, 875419]
click at [618, 218] on icon at bounding box center [610, 223] width 25 height 26
click at [598, 237] on input "radio" at bounding box center [598, 237] width 0 height 0
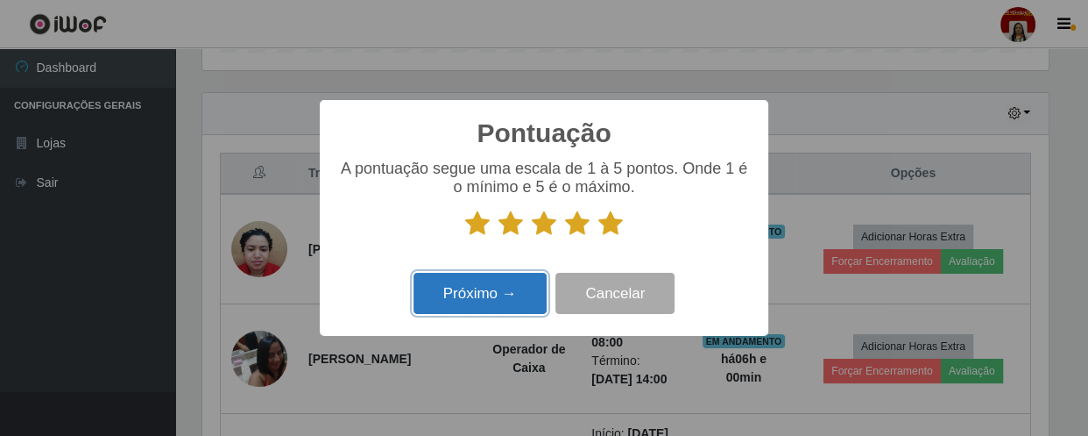
click at [496, 308] on button "Próximo →" at bounding box center [480, 293] width 133 height 41
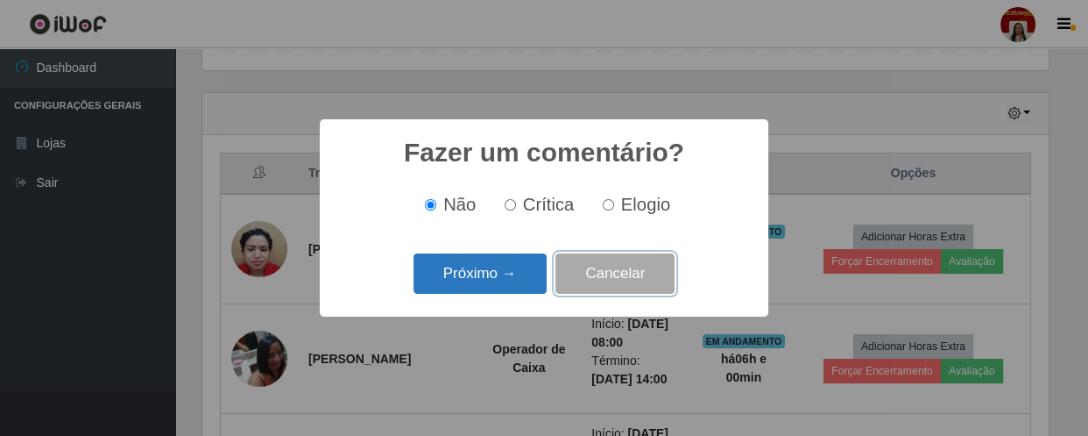
drag, startPoint x: 573, startPoint y: 276, endPoint x: 535, endPoint y: 281, distance: 38.9
click at [535, 281] on div "Próximo → Cancelar" at bounding box center [544, 273] width 414 height 50
click at [533, 281] on button "Próximo →" at bounding box center [480, 273] width 133 height 41
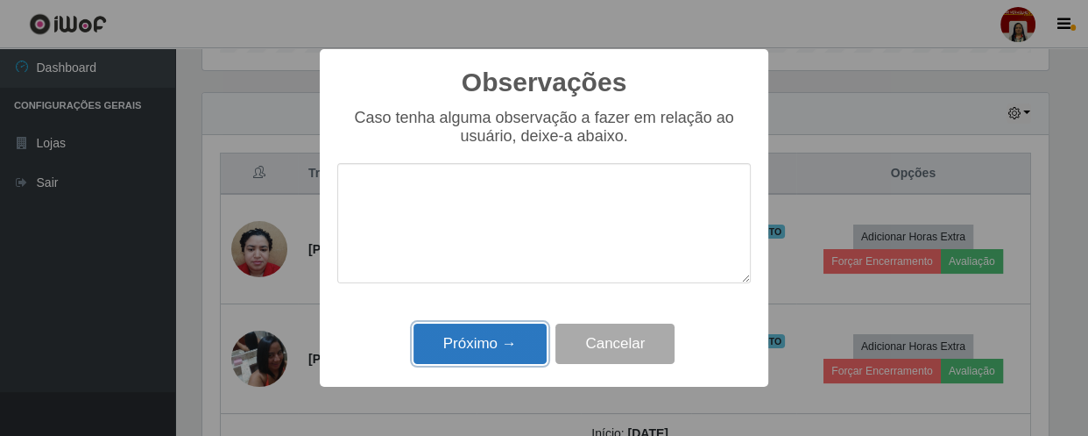
click at [479, 344] on button "Próximo →" at bounding box center [480, 343] width 133 height 41
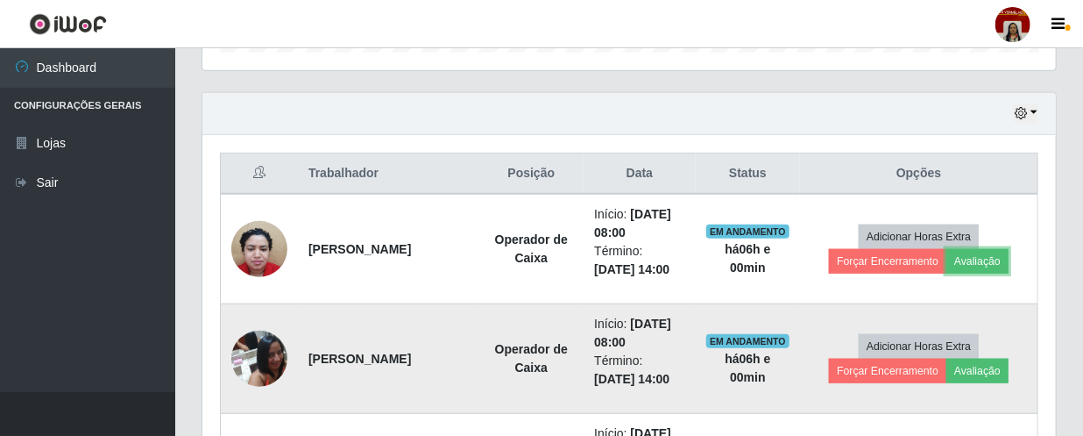
scroll to position [364, 853]
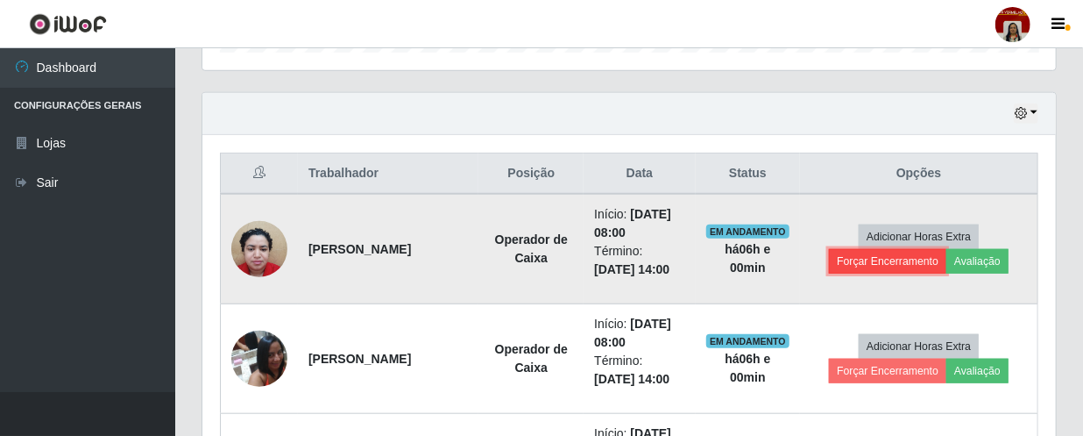
click at [926, 251] on button "Forçar Encerramento" at bounding box center [887, 261] width 117 height 25
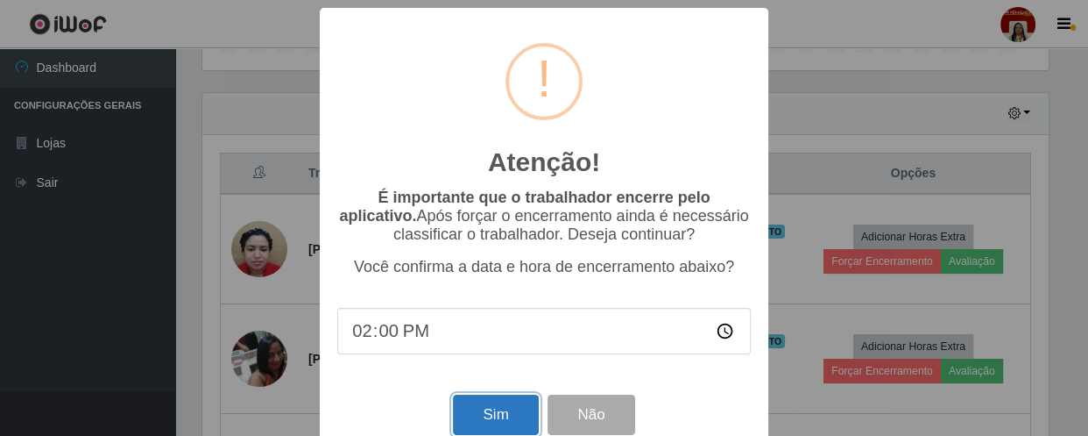
click at [466, 406] on button "Sim" at bounding box center [495, 414] width 85 height 41
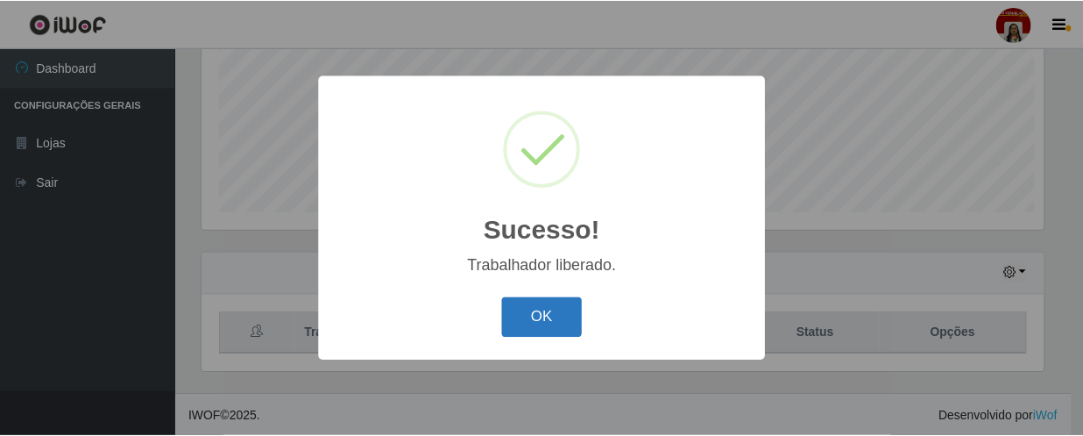
scroll to position [0, 0]
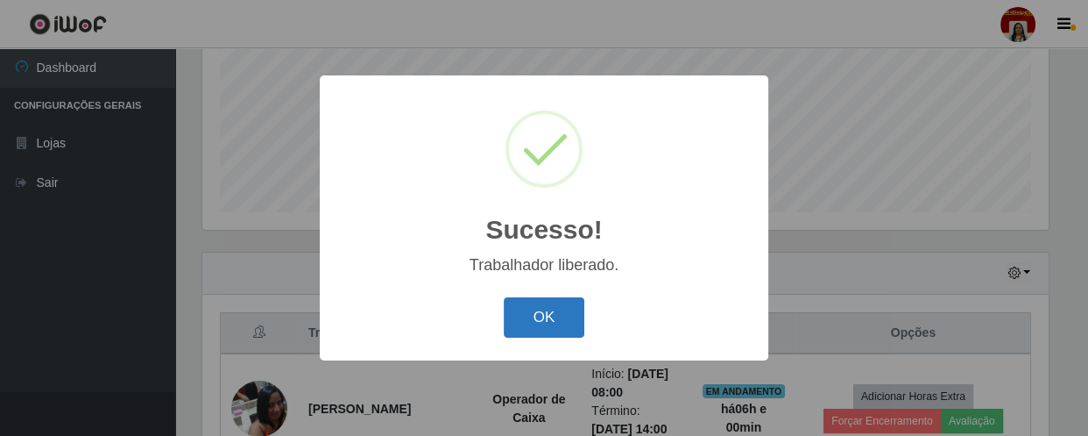
click at [537, 326] on button "OK" at bounding box center [544, 317] width 81 height 41
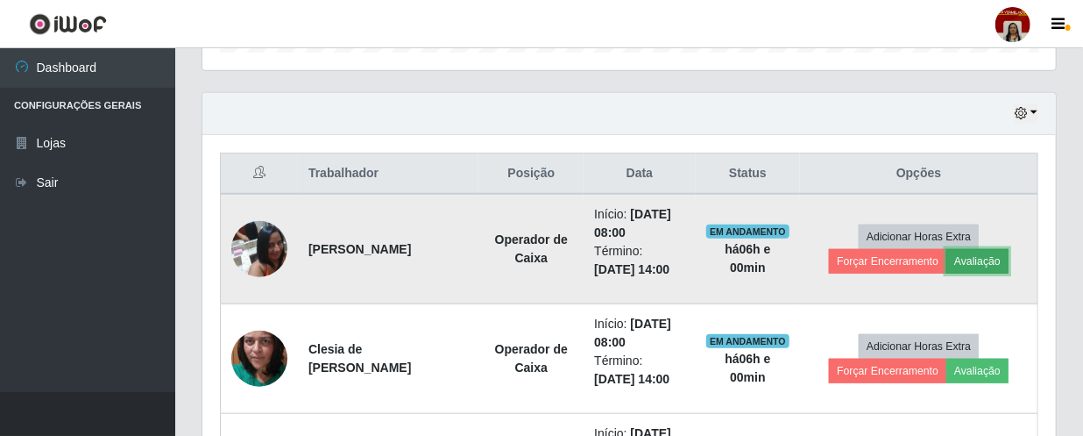
click at [985, 261] on button "Avaliação" at bounding box center [977, 261] width 62 height 25
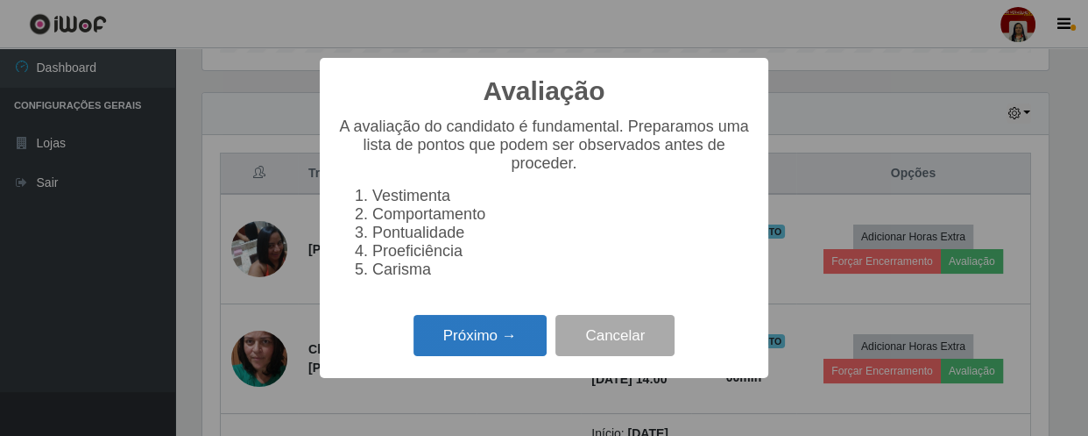
click at [506, 338] on button "Próximo →" at bounding box center [480, 335] width 133 height 41
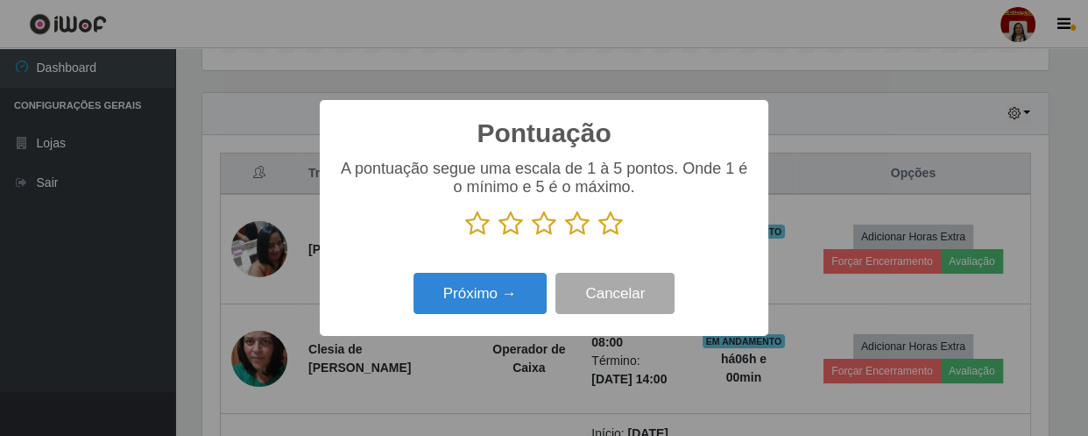
click at [598, 224] on icon at bounding box center [610, 223] width 25 height 26
click at [598, 237] on input "radio" at bounding box center [598, 237] width 0 height 0
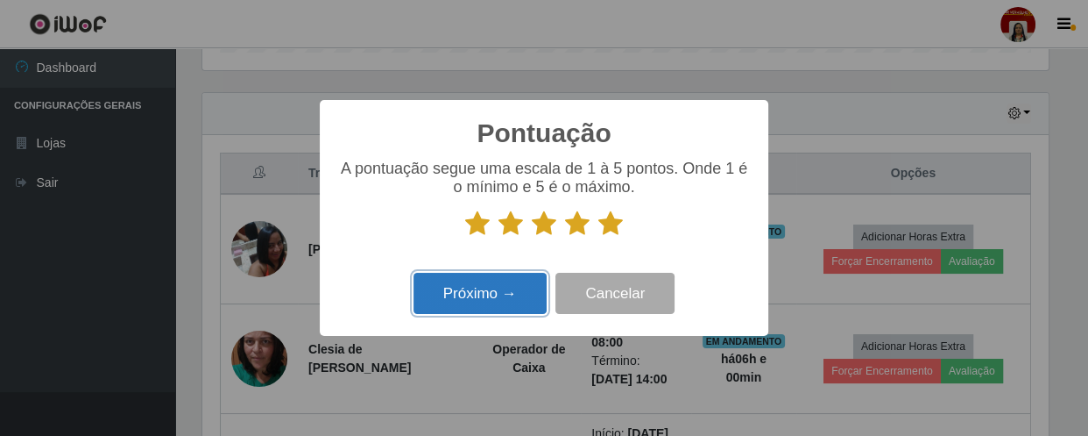
click at [509, 296] on button "Próximo →" at bounding box center [480, 293] width 133 height 41
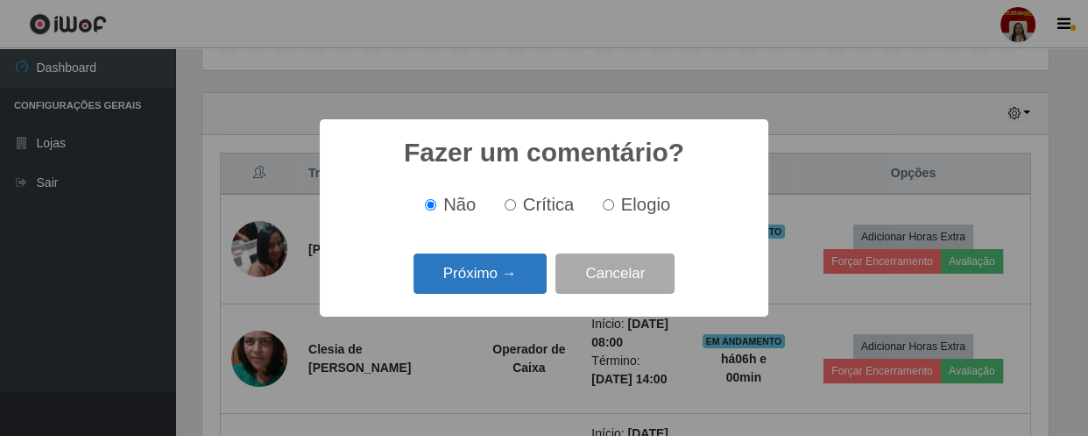
click at [509, 288] on button "Próximo →" at bounding box center [480, 273] width 133 height 41
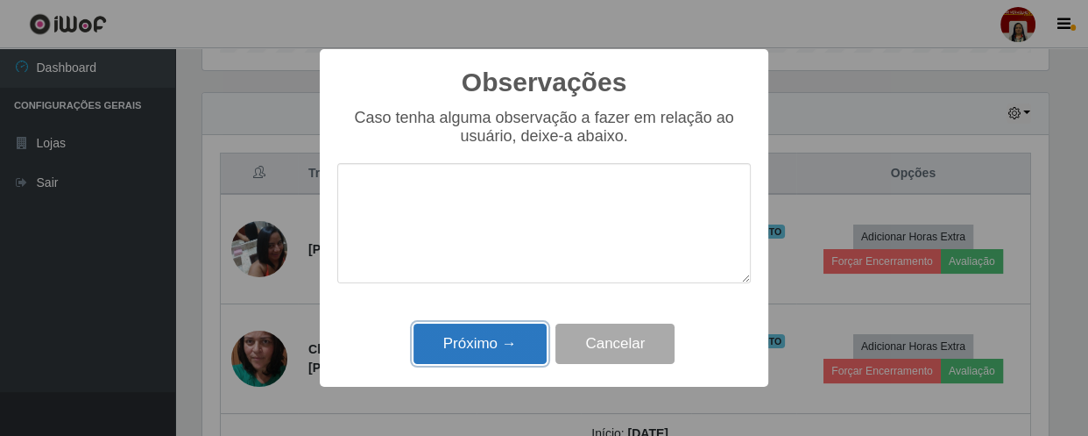
click at [491, 332] on button "Próximo →" at bounding box center [480, 343] width 133 height 41
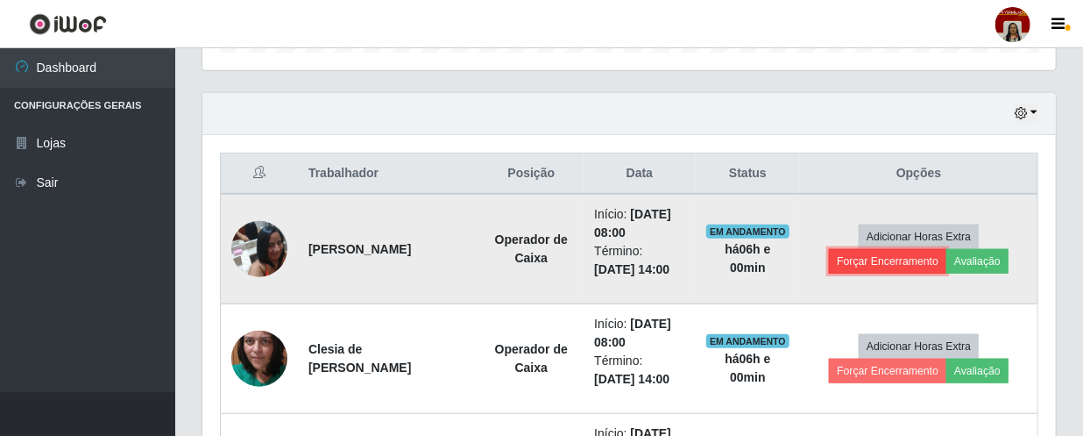
click at [911, 263] on button "Forçar Encerramento" at bounding box center [887, 261] width 117 height 25
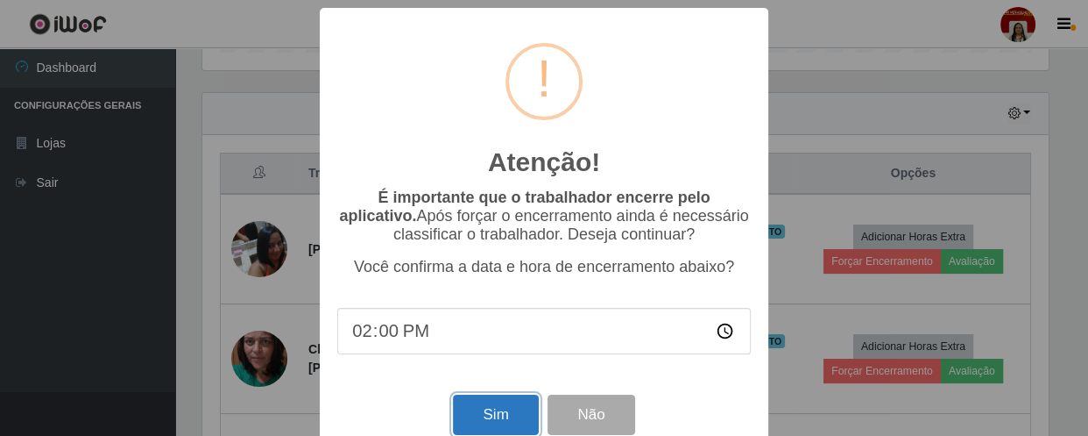
click at [458, 426] on button "Sim" at bounding box center [495, 414] width 85 height 41
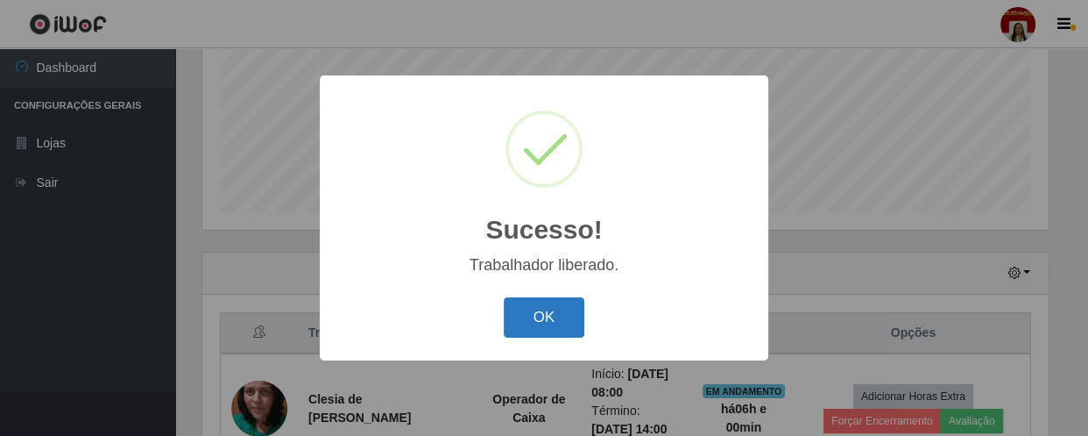
click at [574, 317] on button "OK" at bounding box center [544, 317] width 81 height 41
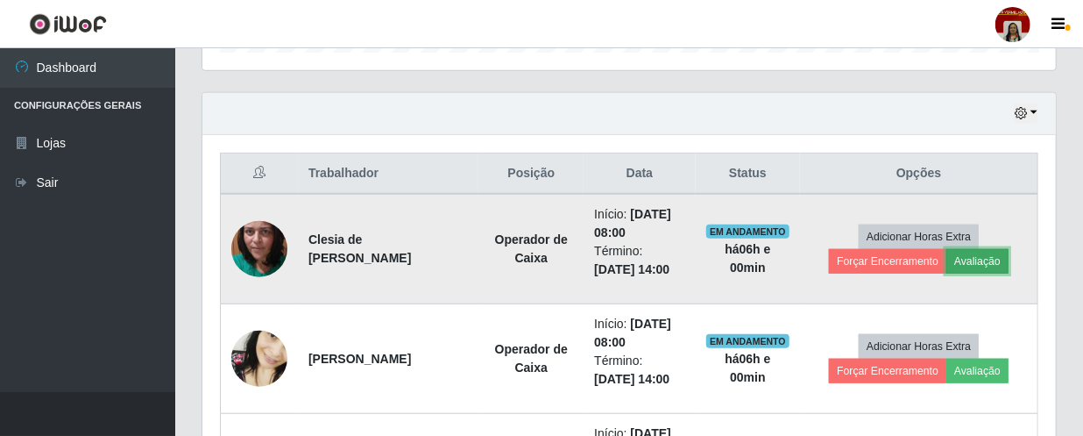
click at [992, 259] on button "Avaliação" at bounding box center [977, 261] width 62 height 25
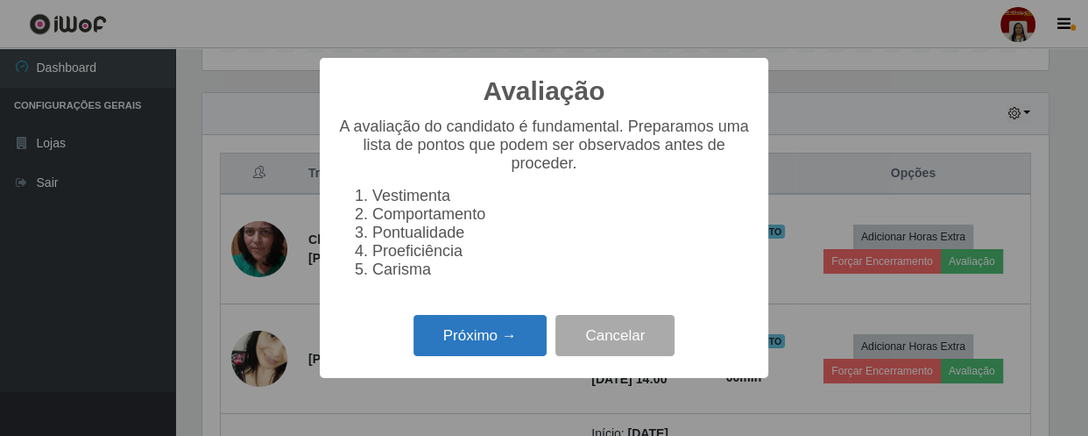
click at [500, 342] on button "Próximo →" at bounding box center [480, 335] width 133 height 41
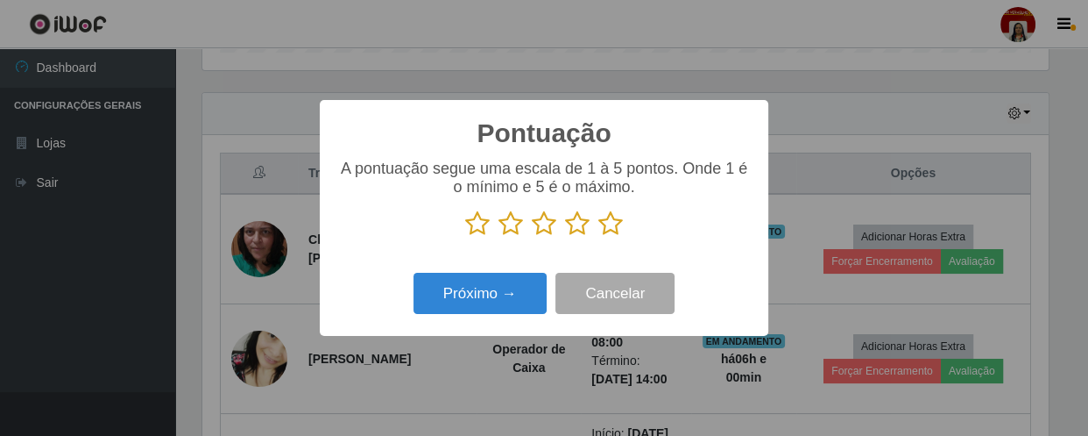
click at [601, 218] on icon at bounding box center [610, 223] width 25 height 26
click at [598, 237] on input "radio" at bounding box center [598, 237] width 0 height 0
click at [527, 273] on div "Próximo → Cancelar" at bounding box center [544, 293] width 414 height 50
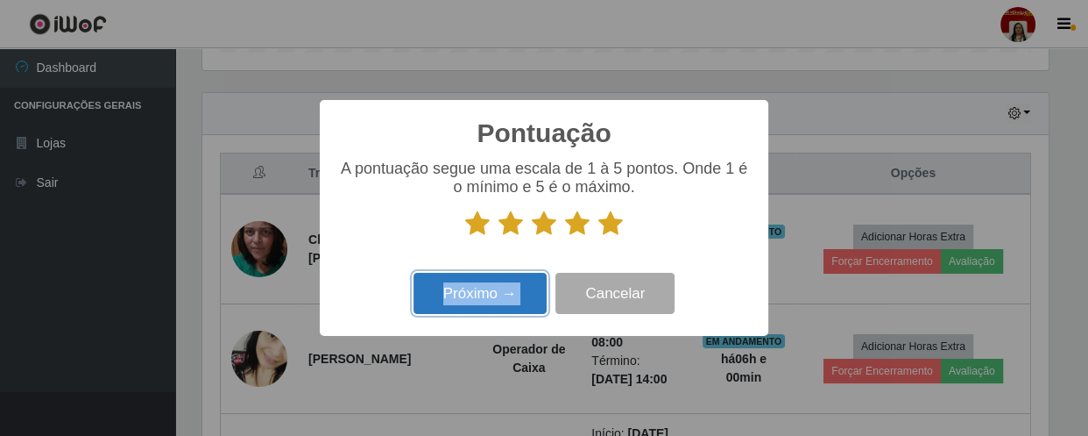
click at [527, 278] on button "Próximo →" at bounding box center [480, 293] width 133 height 41
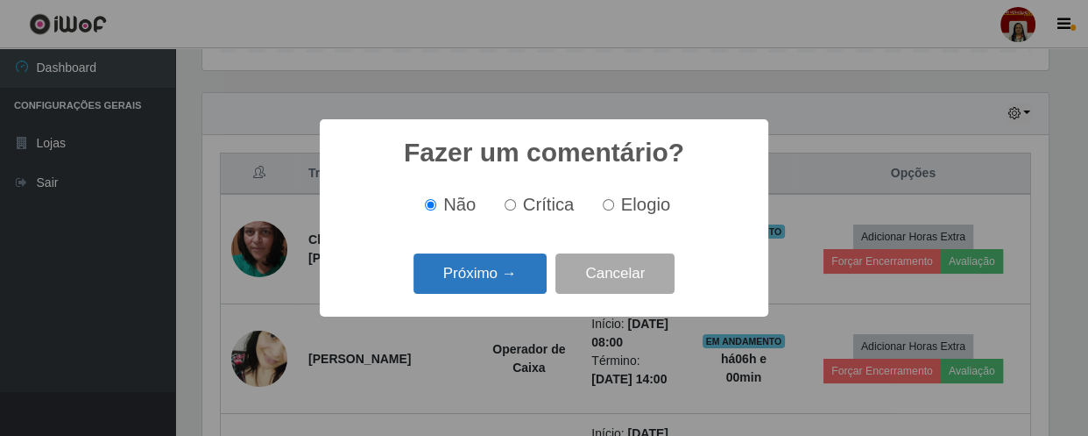
click at [539, 277] on button "Próximo →" at bounding box center [480, 273] width 133 height 41
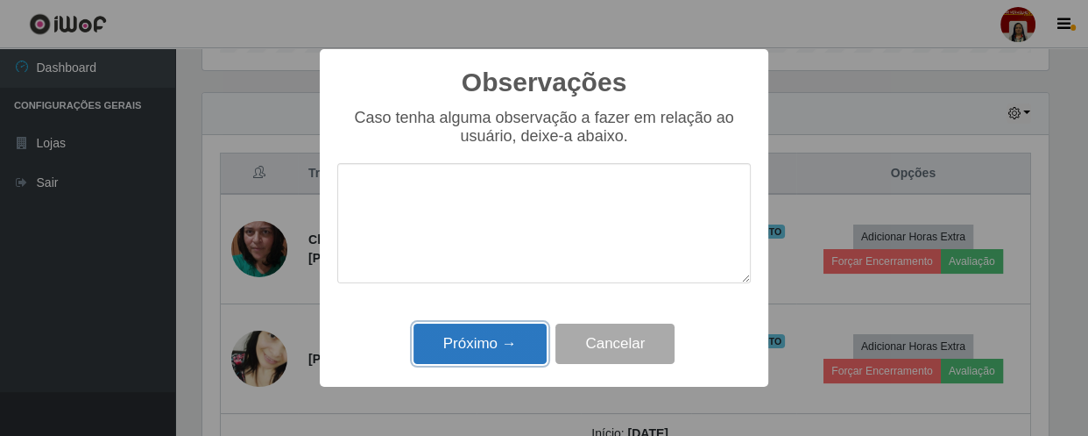
click at [507, 349] on button "Próximo →" at bounding box center [480, 343] width 133 height 41
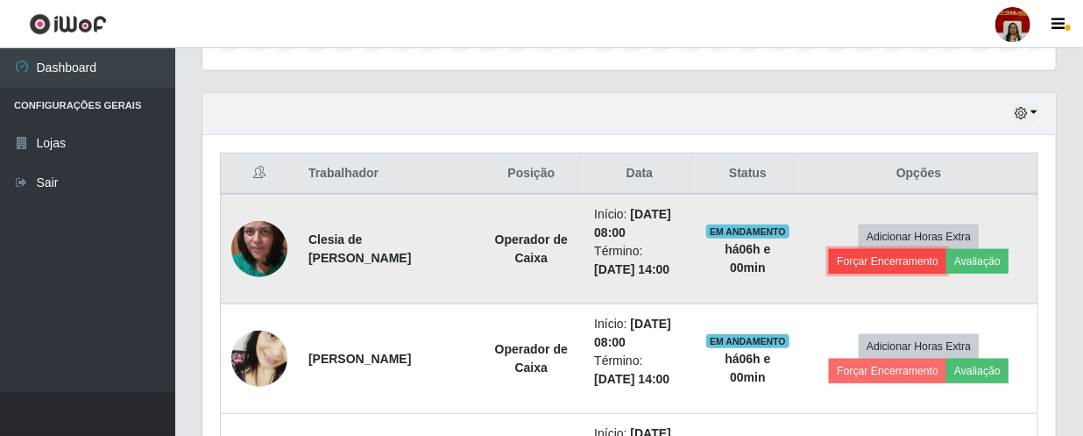
click at [897, 263] on button "Forçar Encerramento" at bounding box center [887, 261] width 117 height 25
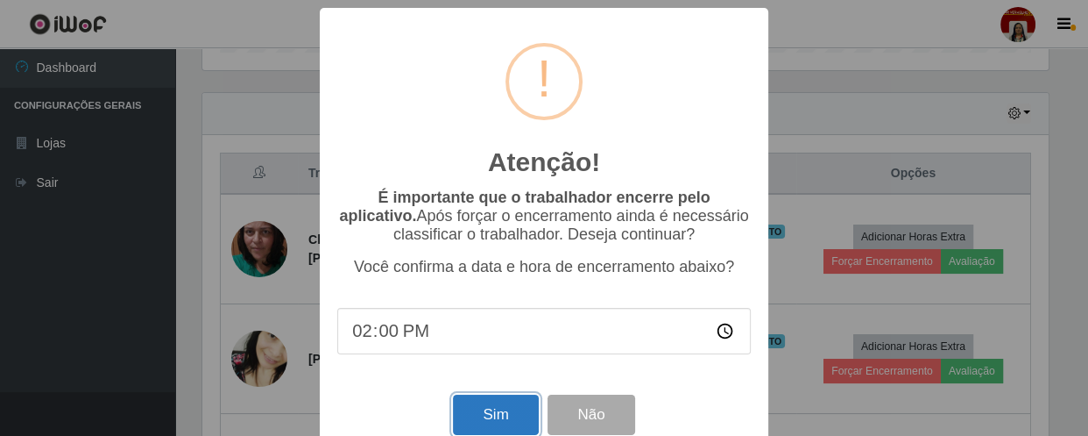
click at [522, 411] on button "Sim" at bounding box center [495, 414] width 85 height 41
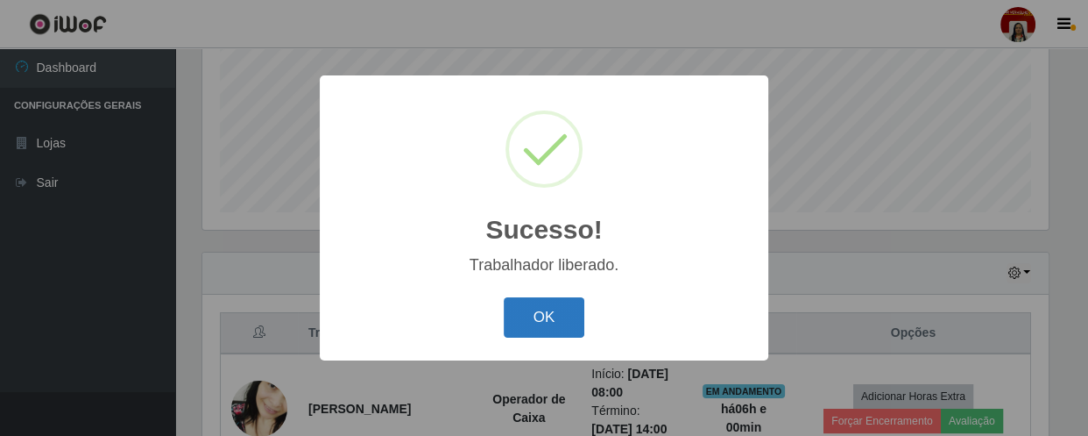
click at [554, 330] on button "OK" at bounding box center [544, 317] width 81 height 41
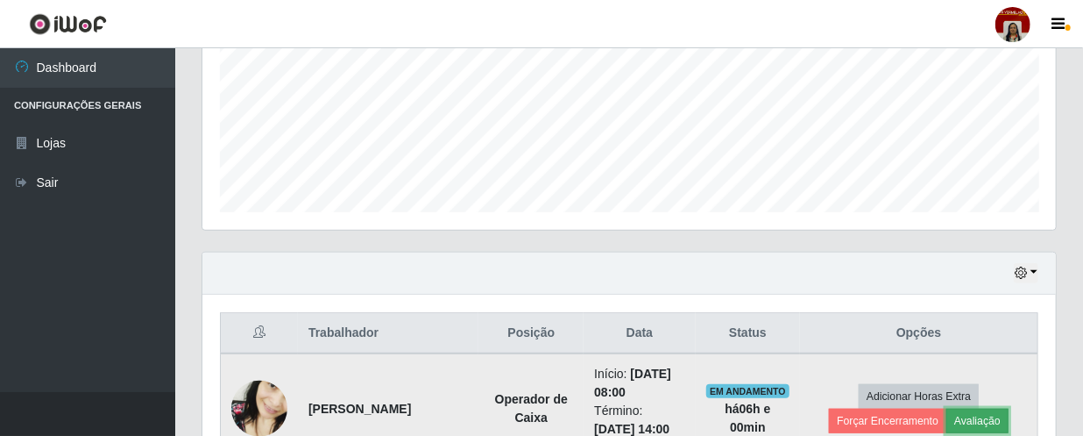
click at [1004, 414] on button "Avaliação" at bounding box center [977, 420] width 62 height 25
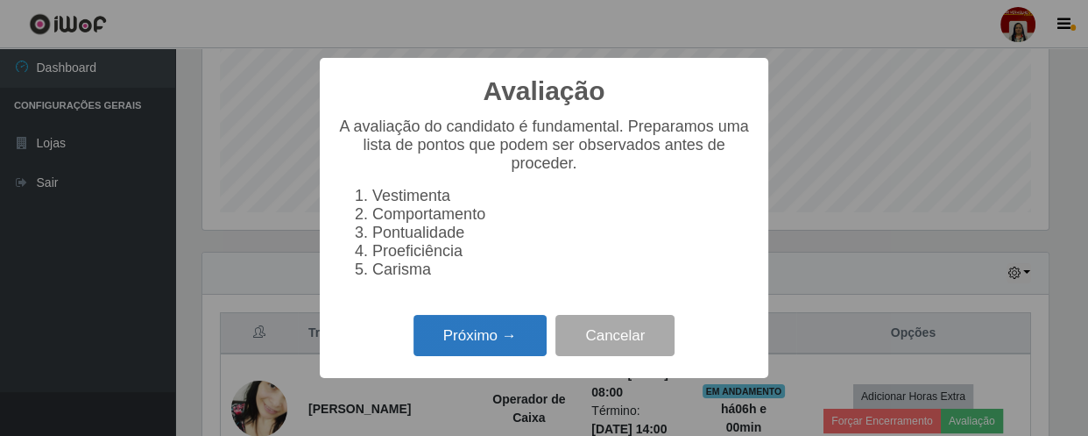
click at [526, 356] on button "Próximo →" at bounding box center [480, 335] width 133 height 41
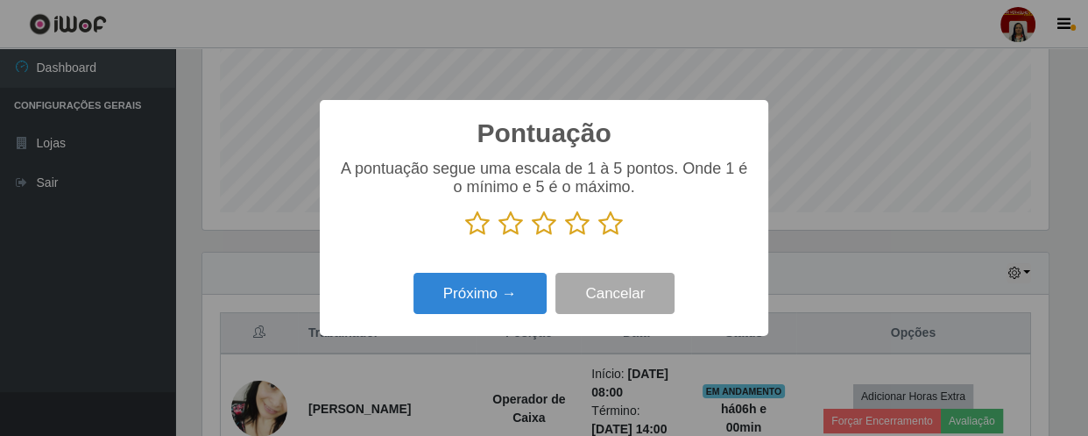
click at [617, 219] on icon at bounding box center [610, 223] width 25 height 26
click at [598, 237] on input "radio" at bounding box center [598, 237] width 0 height 0
click at [492, 318] on div "Próximo → Cancelar" at bounding box center [544, 293] width 414 height 50
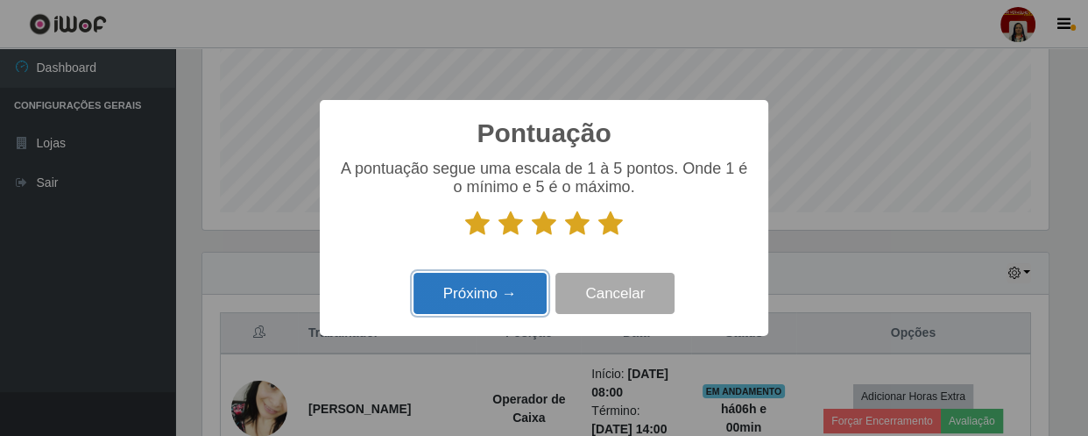
click at [498, 307] on button "Próximo →" at bounding box center [480, 293] width 133 height 41
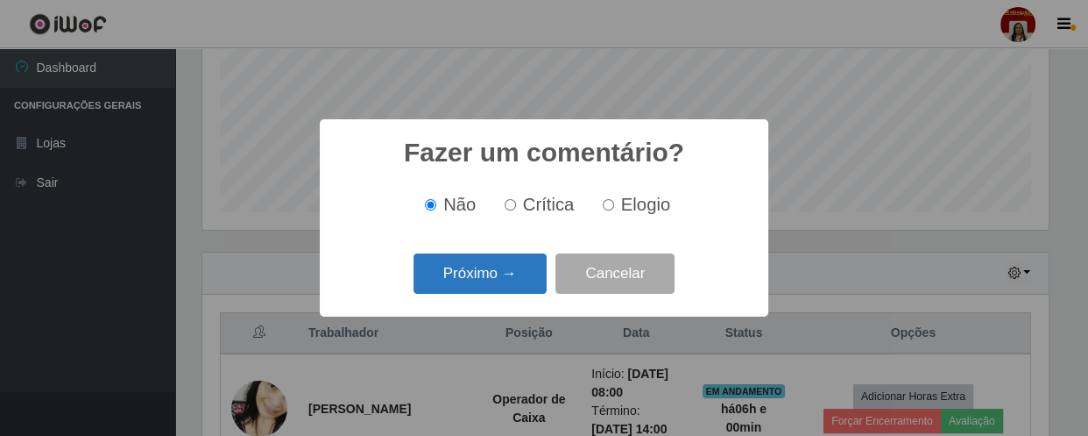
click at [506, 283] on button "Próximo →" at bounding box center [480, 273] width 133 height 41
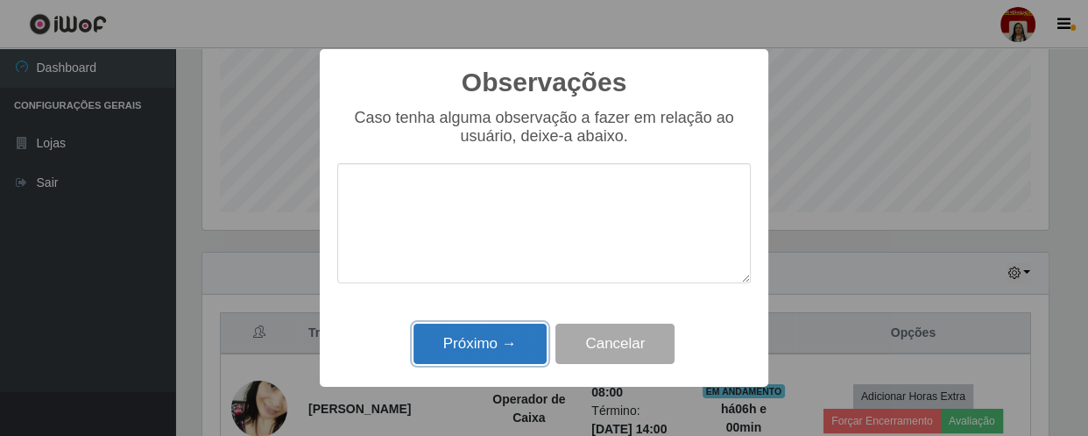
click at [500, 328] on button "Próximo →" at bounding box center [480, 343] width 133 height 41
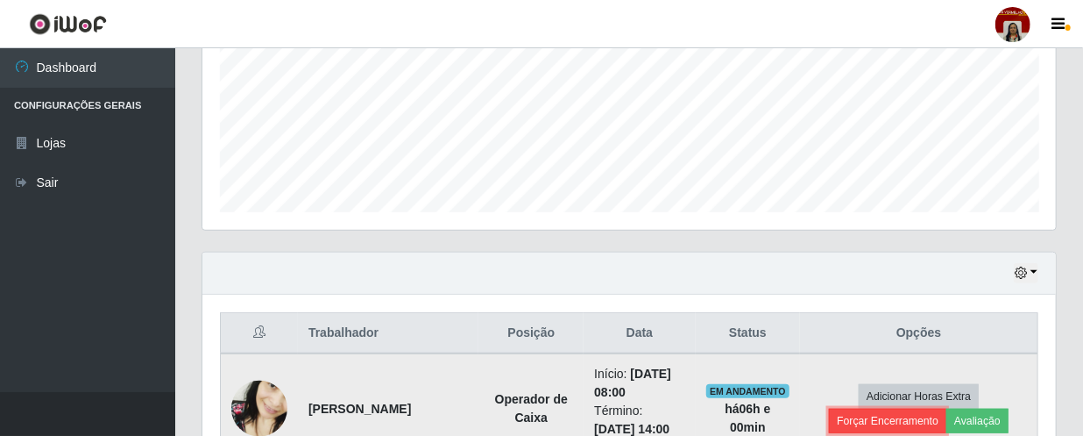
click at [924, 420] on button "Forçar Encerramento" at bounding box center [887, 420] width 117 height 25
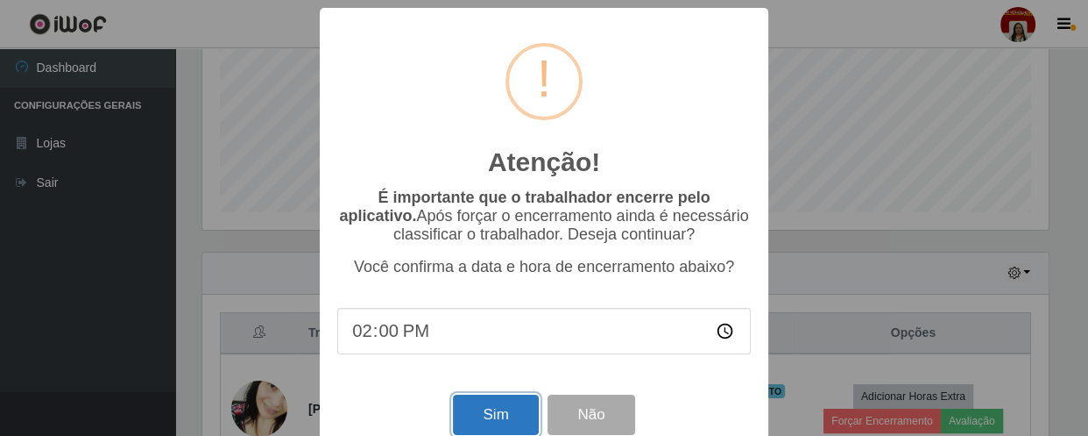
click at [508, 411] on button "Sim" at bounding box center [495, 414] width 85 height 41
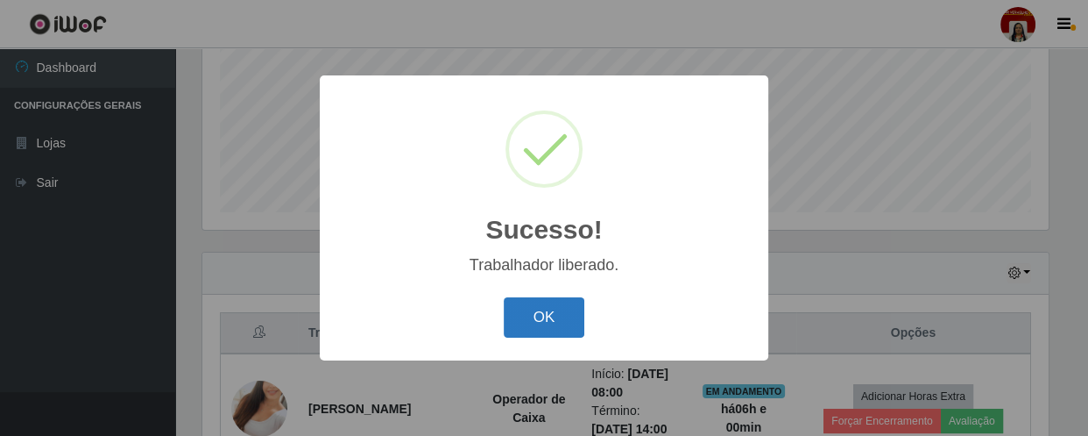
click at [537, 333] on button "OK" at bounding box center [544, 317] width 81 height 41
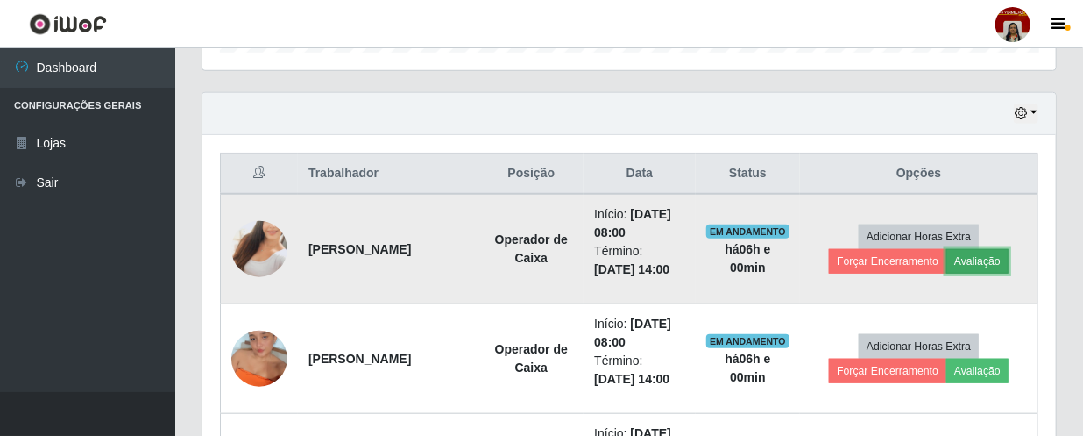
click at [1000, 258] on button "Avaliação" at bounding box center [977, 261] width 62 height 25
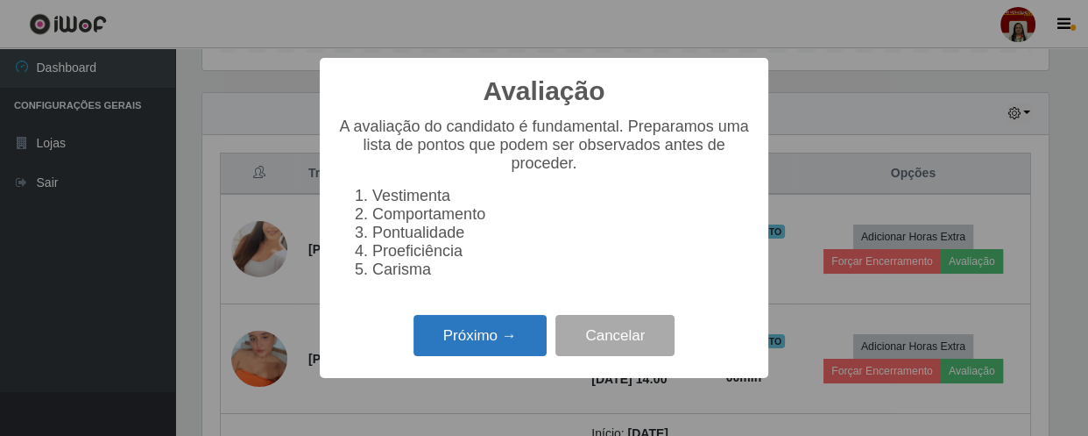
click at [506, 339] on button "Próximo →" at bounding box center [480, 335] width 133 height 41
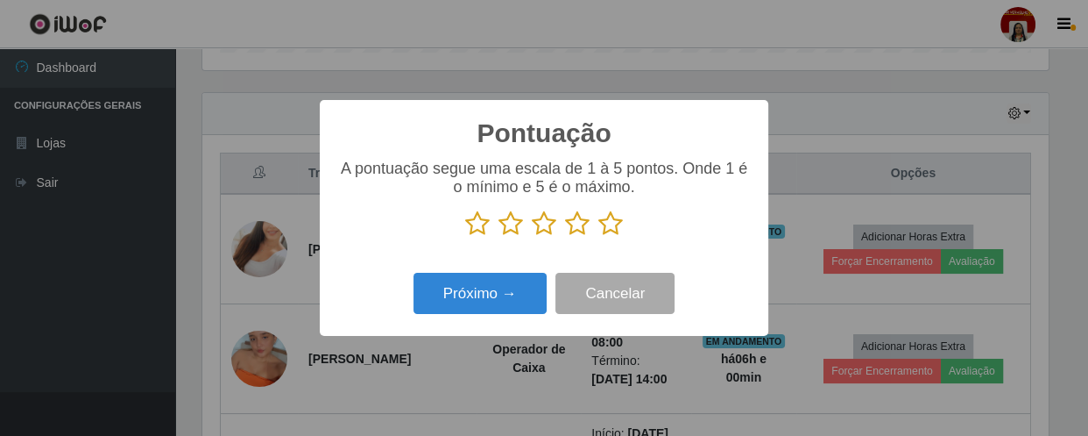
click at [618, 226] on icon at bounding box center [610, 223] width 25 height 26
click at [598, 237] on input "radio" at bounding box center [598, 237] width 0 height 0
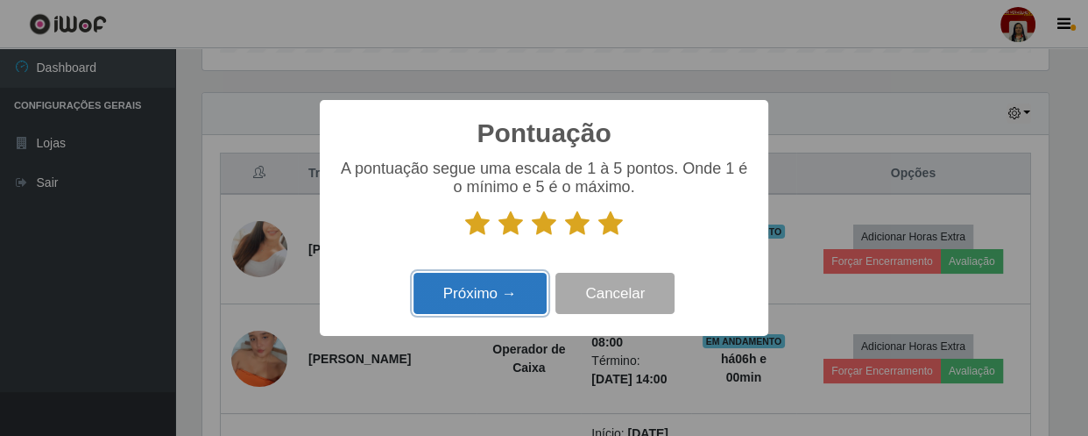
click at [493, 291] on button "Próximo →" at bounding box center [480, 293] width 133 height 41
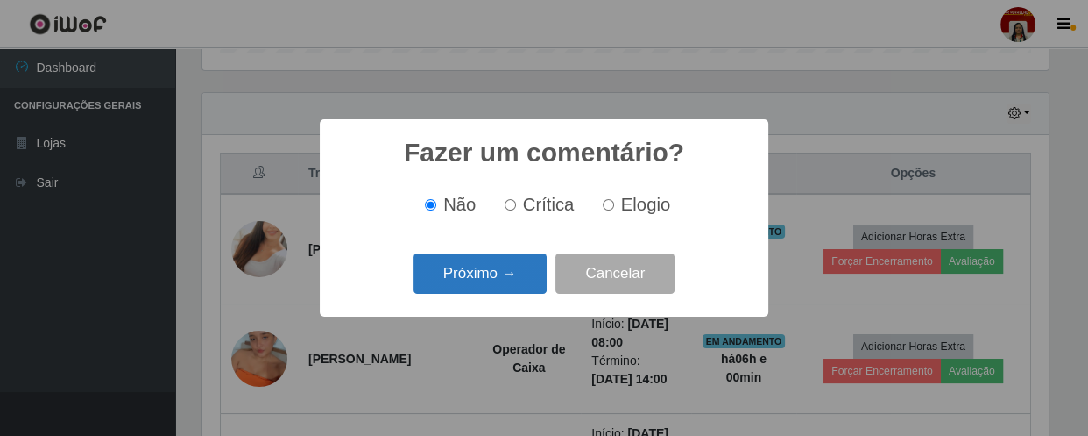
click at [499, 281] on button "Próximo →" at bounding box center [480, 273] width 133 height 41
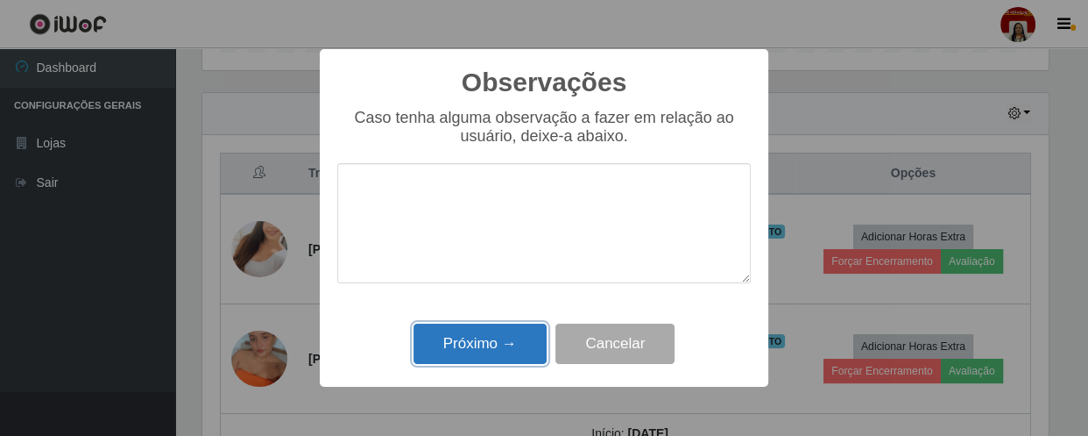
click at [506, 331] on button "Próximo →" at bounding box center [480, 343] width 133 height 41
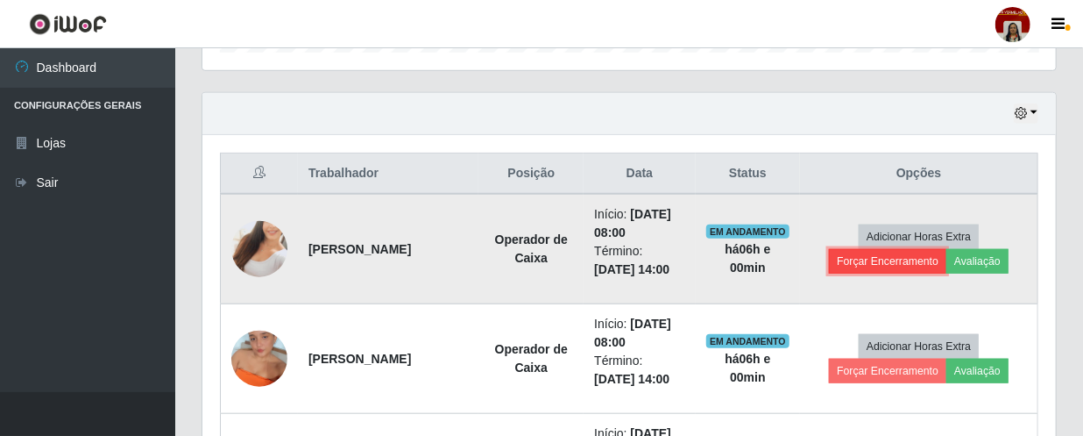
click at [896, 262] on button "Forçar Encerramento" at bounding box center [887, 261] width 117 height 25
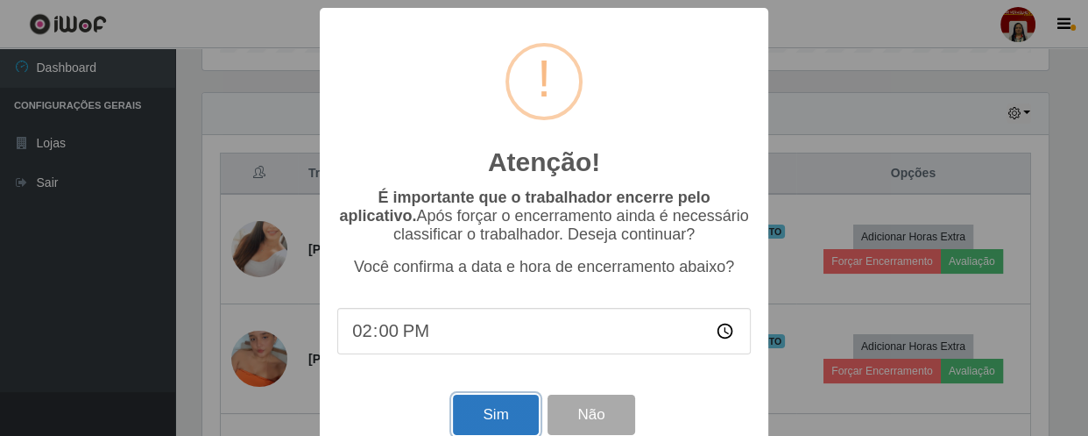
click at [485, 421] on button "Sim" at bounding box center [495, 414] width 85 height 41
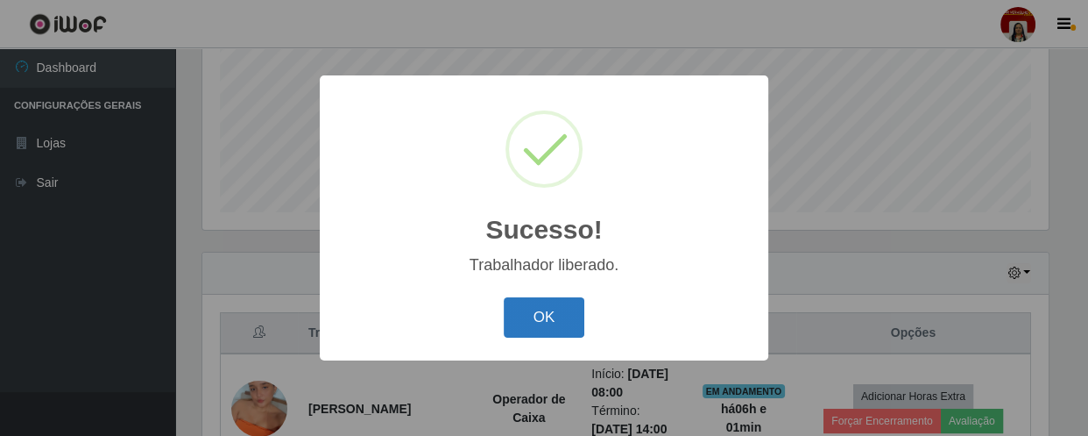
click at [538, 335] on button "OK" at bounding box center [544, 317] width 81 height 41
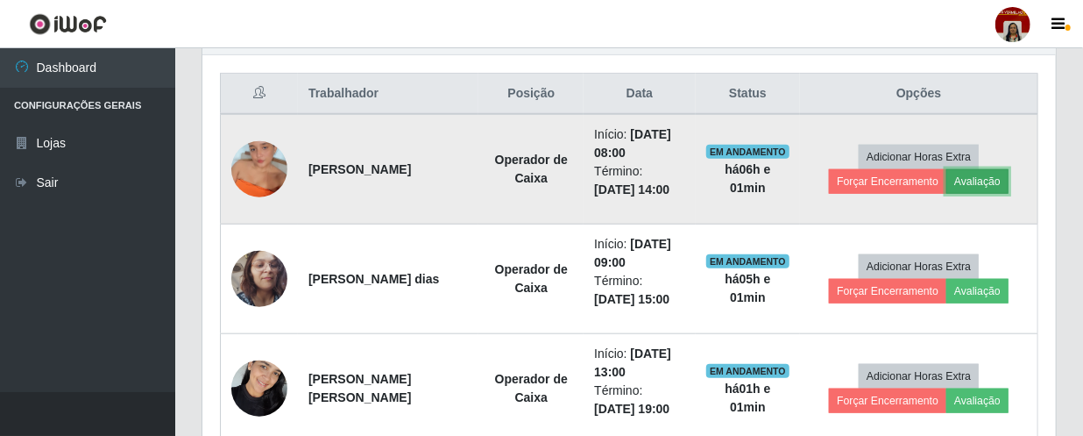
click at [949, 181] on button "Avaliação" at bounding box center [977, 181] width 62 height 25
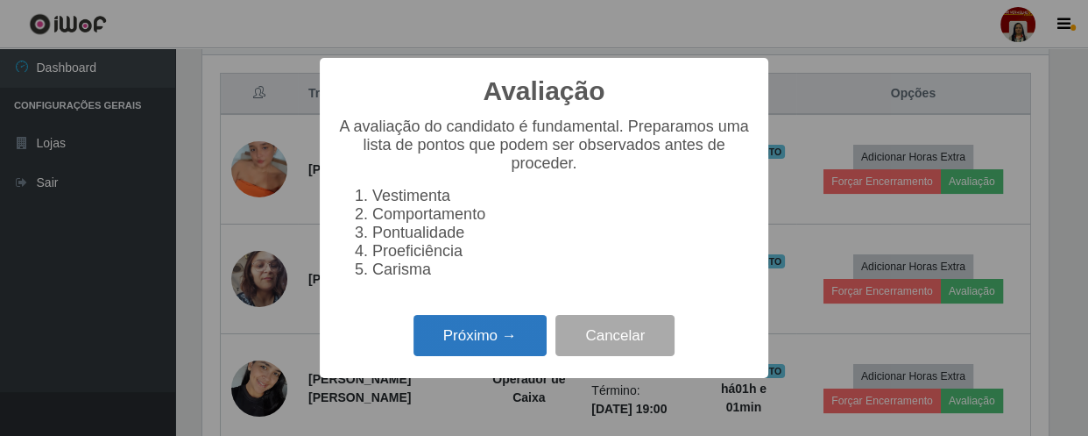
click at [470, 356] on button "Próximo →" at bounding box center [480, 335] width 133 height 41
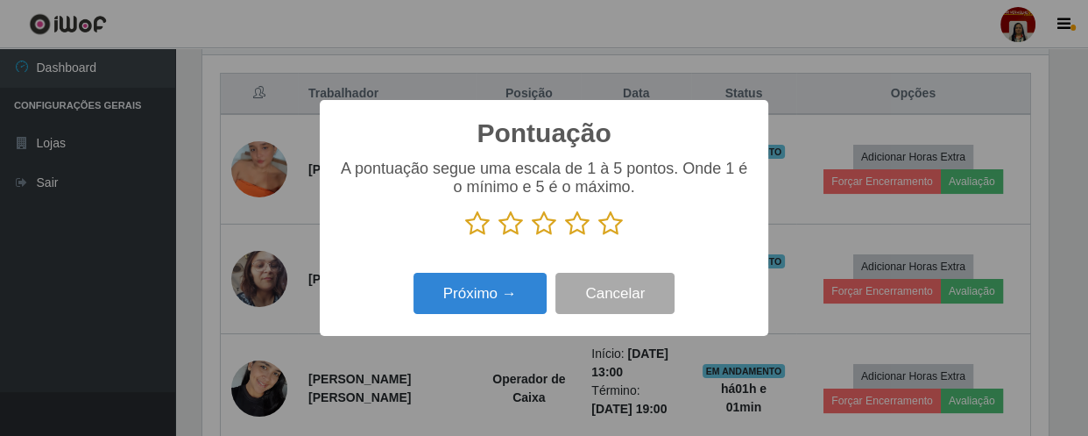
click at [613, 228] on icon at bounding box center [610, 223] width 25 height 26
click at [598, 237] on input "radio" at bounding box center [598, 237] width 0 height 0
click at [495, 316] on div "Próximo → Cancelar" at bounding box center [544, 293] width 414 height 50
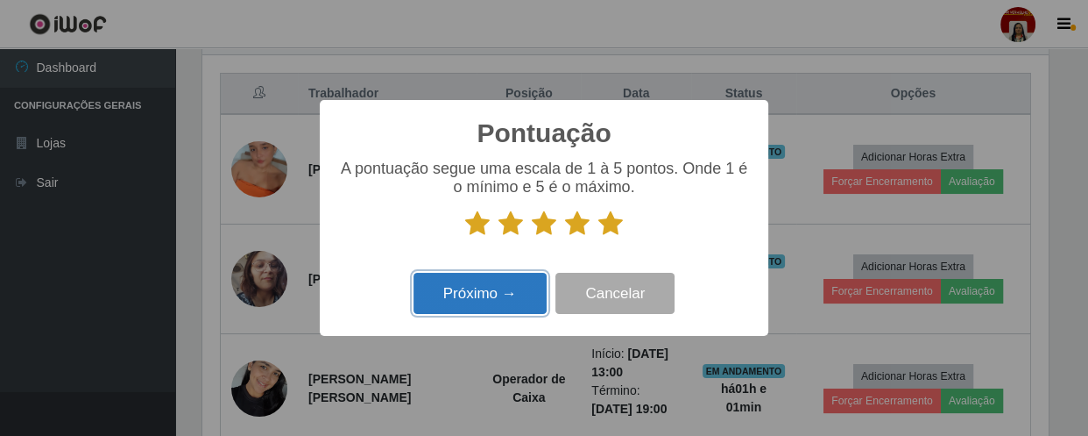
click at [494, 306] on button "Próximo →" at bounding box center [480, 293] width 133 height 41
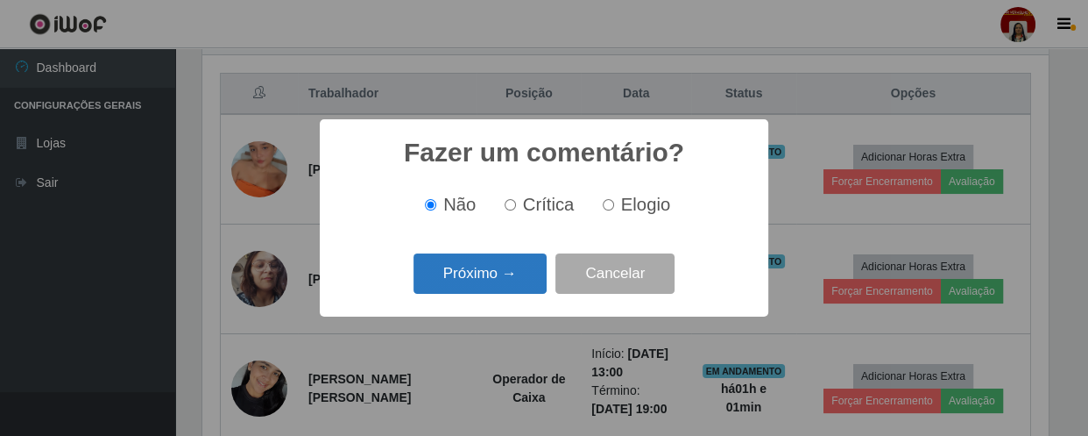
click at [497, 285] on button "Próximo →" at bounding box center [480, 273] width 133 height 41
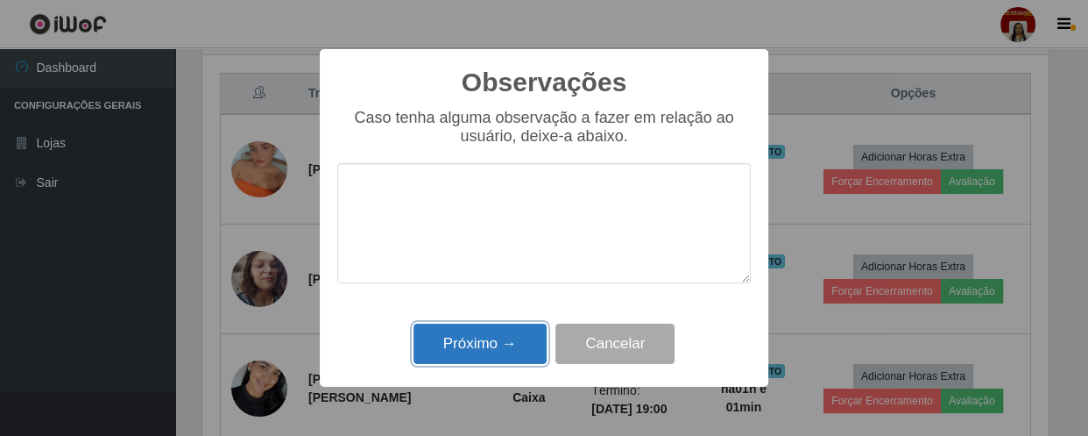
click at [480, 351] on button "Próximo →" at bounding box center [480, 343] width 133 height 41
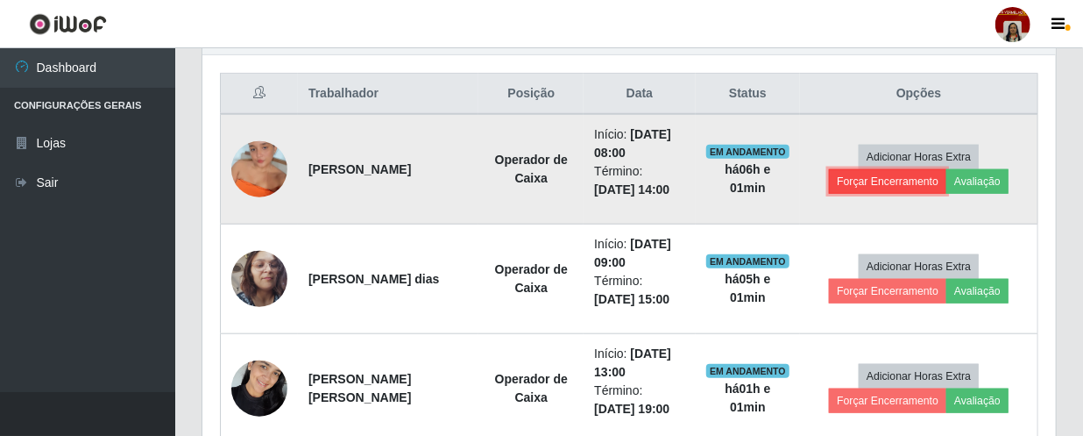
click at [884, 171] on button "Forçar Encerramento" at bounding box center [887, 181] width 117 height 25
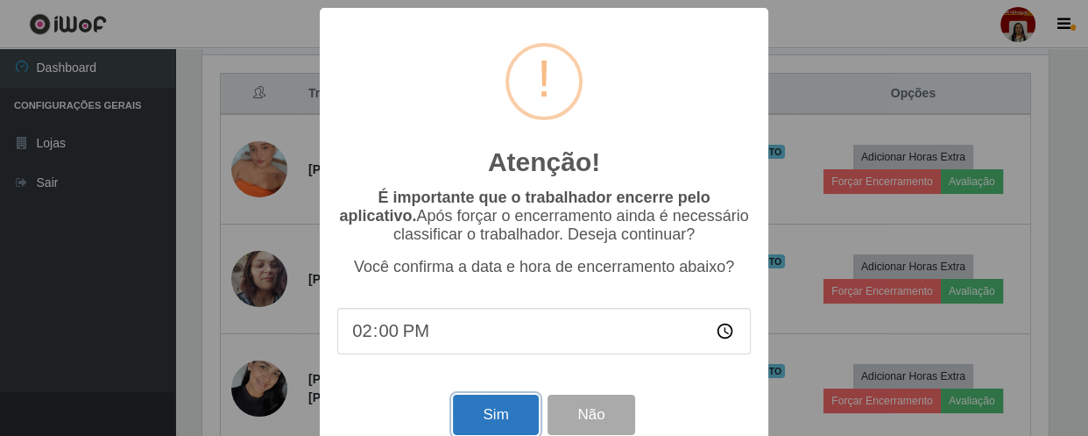
click at [473, 411] on button "Sim" at bounding box center [495, 414] width 85 height 41
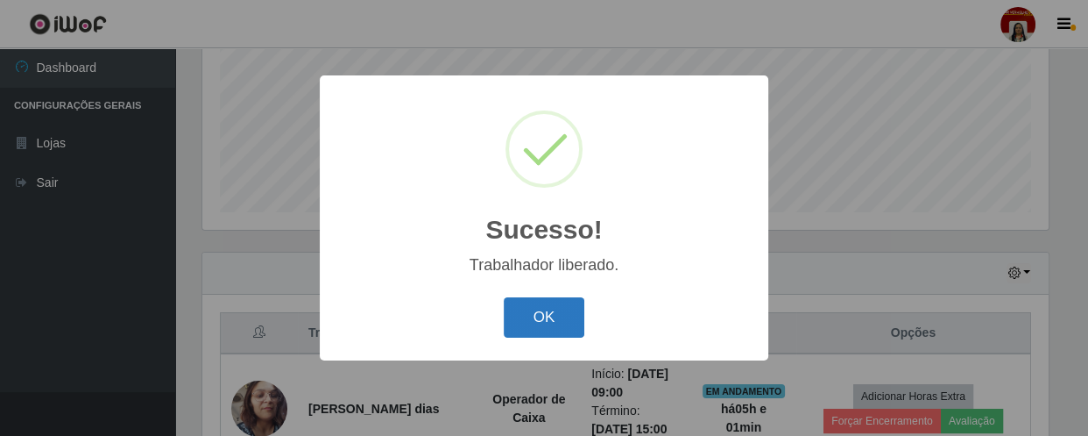
click at [560, 311] on button "OK" at bounding box center [544, 317] width 81 height 41
